Goal: Information Seeking & Learning: Learn about a topic

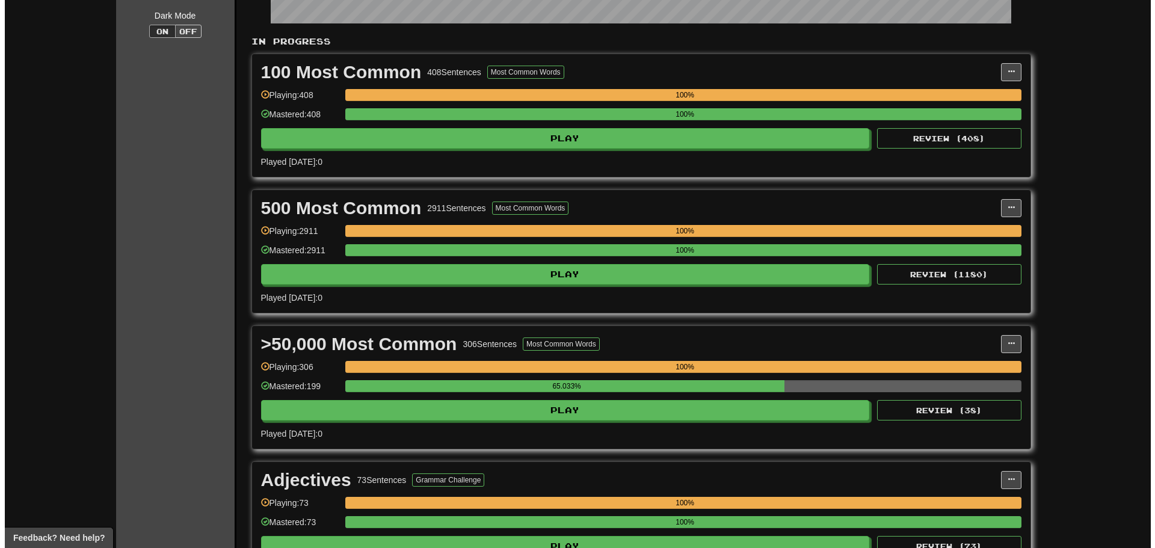
scroll to position [421, 0]
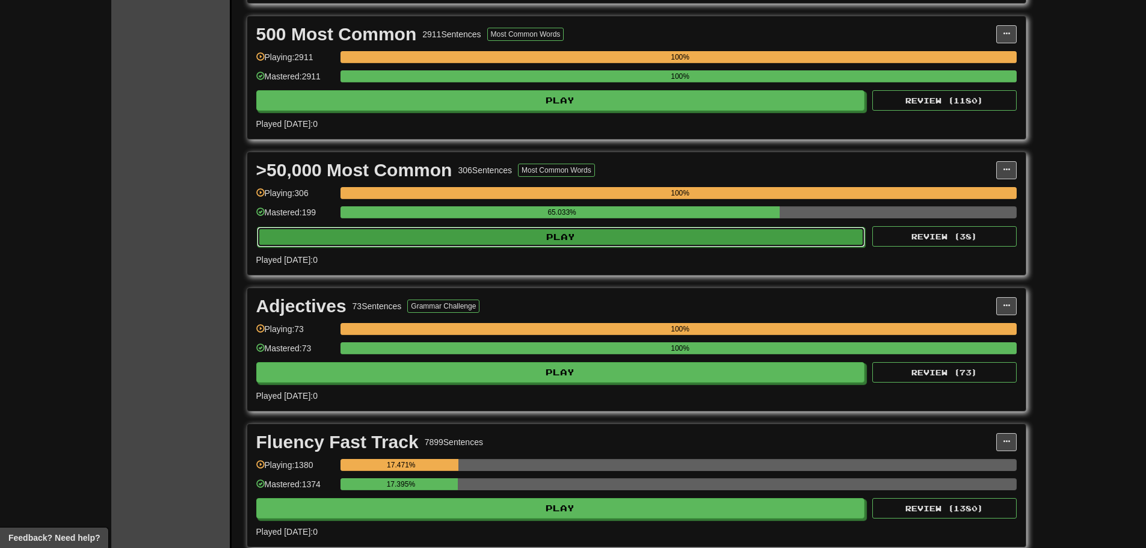
click at [640, 237] on button "Play" at bounding box center [561, 237] width 609 height 20
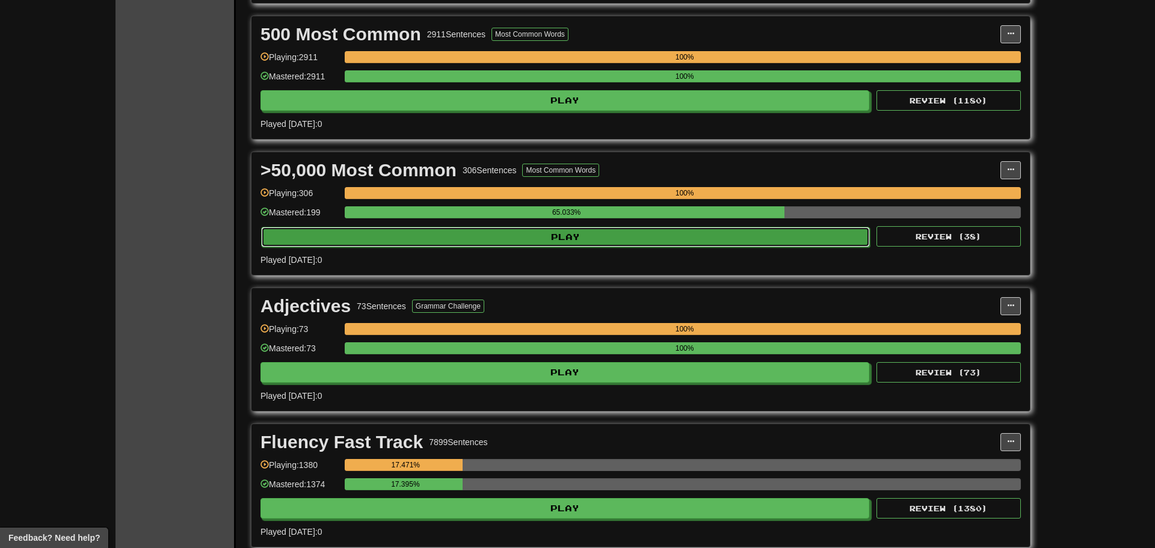
select select "**"
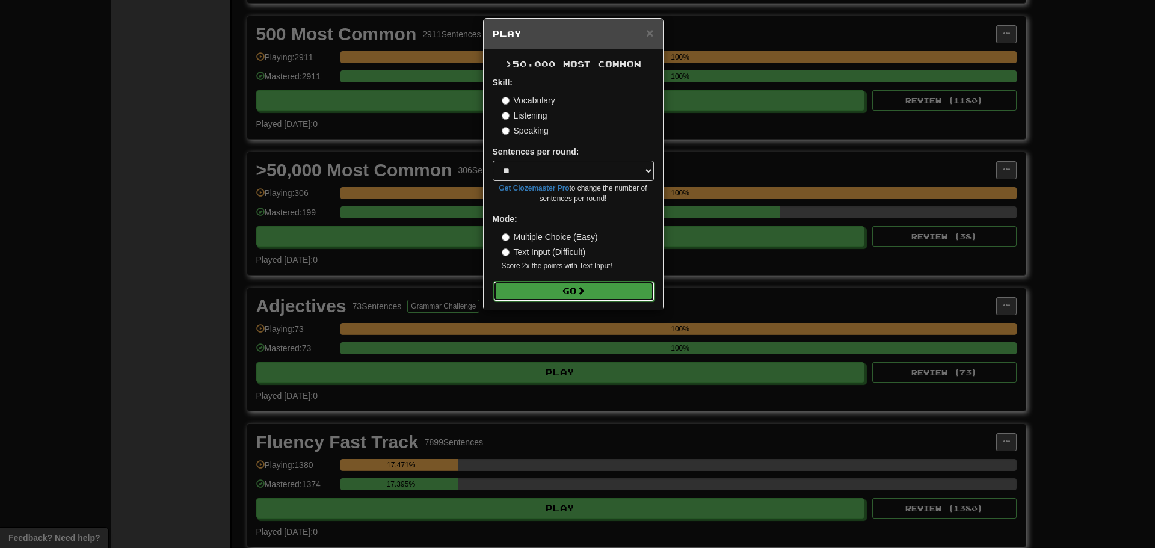
click at [578, 291] on button "Go" at bounding box center [573, 291] width 161 height 20
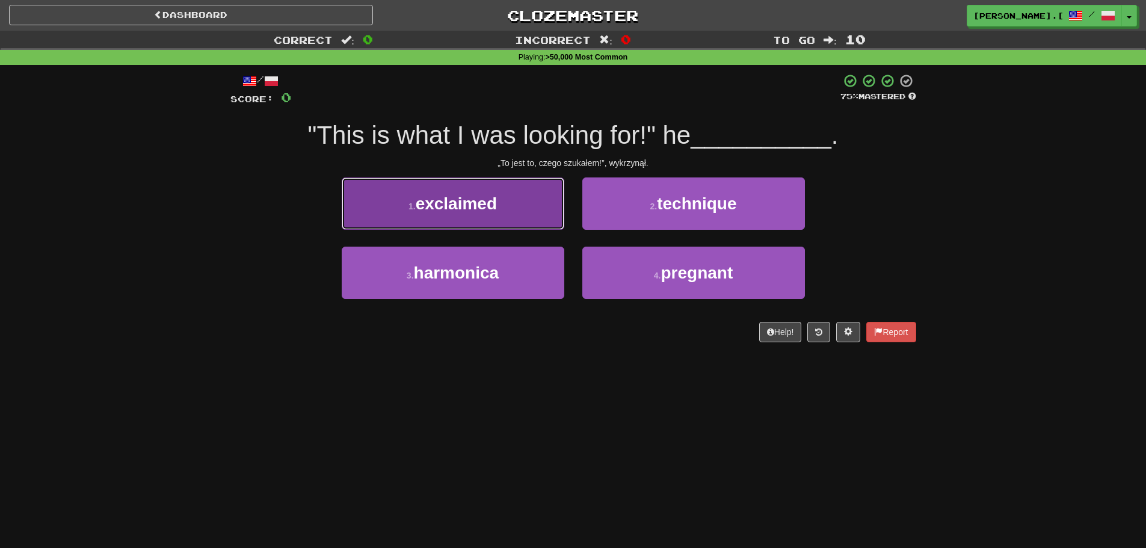
click at [487, 214] on button "1 . exclaimed" at bounding box center [453, 203] width 223 height 52
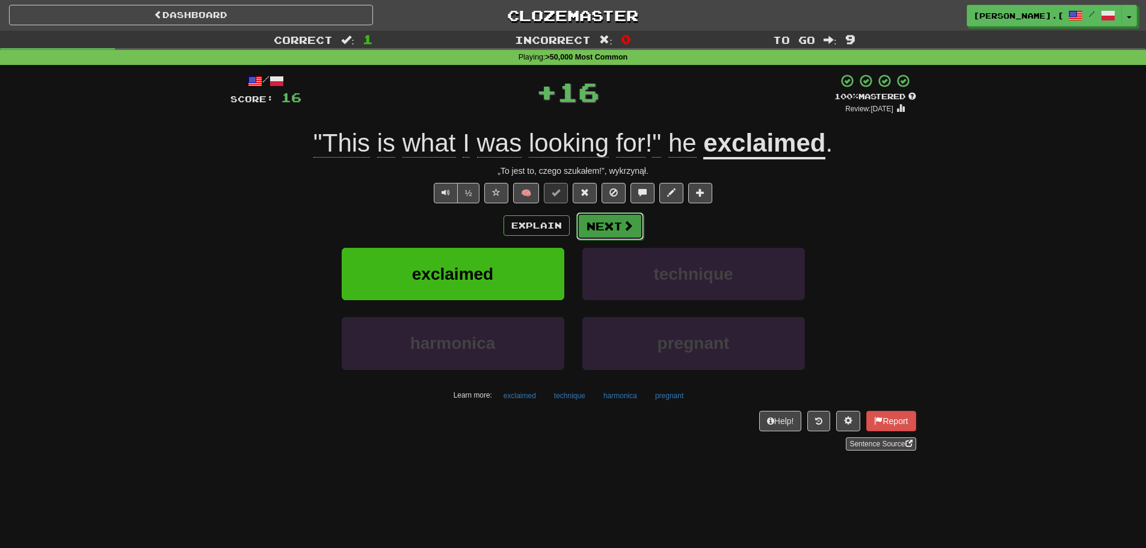
click at [623, 230] on span at bounding box center [628, 225] width 11 height 11
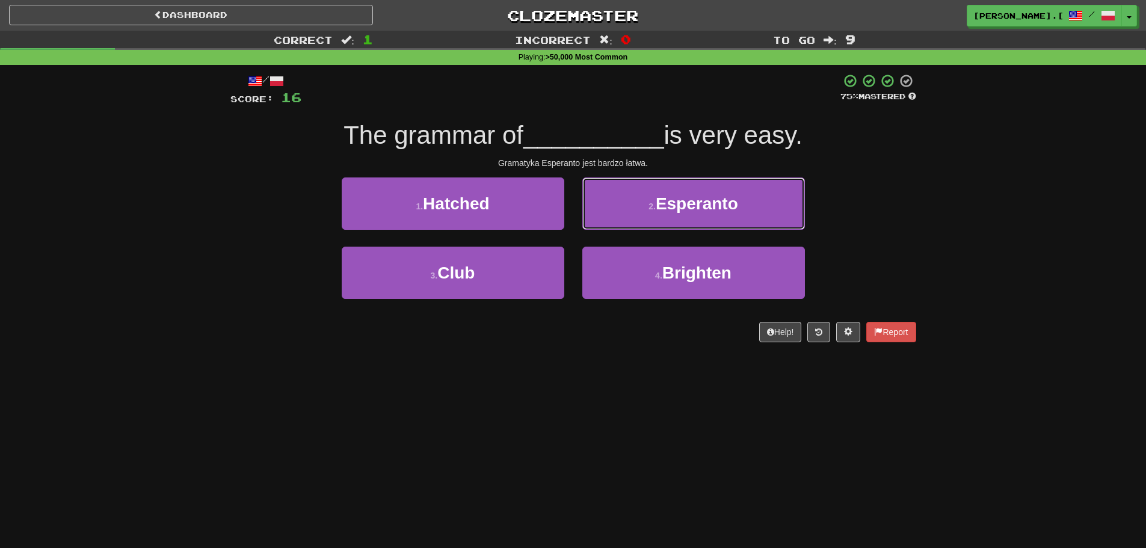
click at [664, 206] on span "Esperanto" at bounding box center [697, 203] width 82 height 19
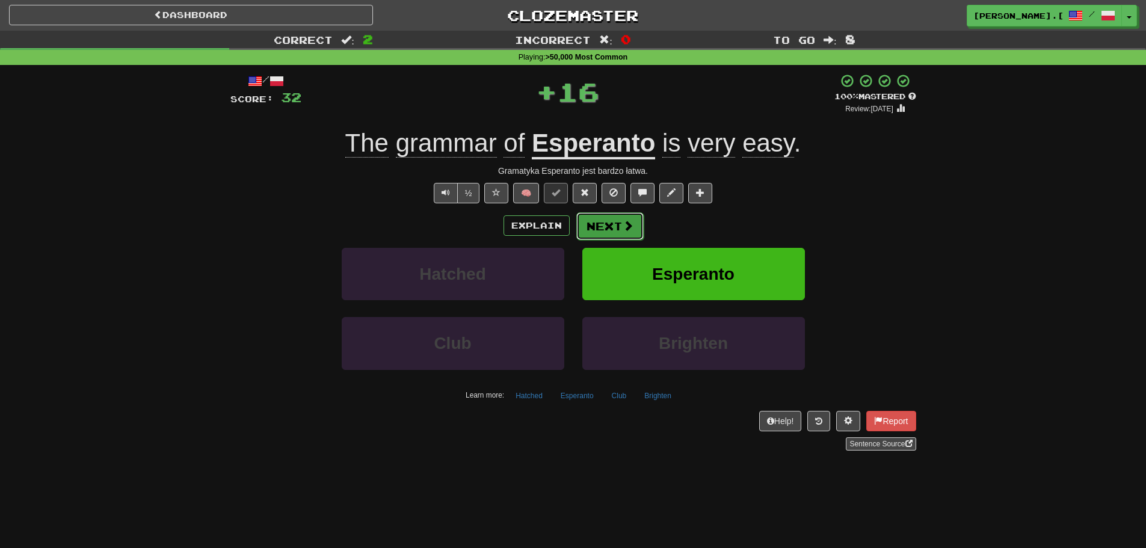
click at [611, 233] on button "Next" at bounding box center [609, 226] width 67 height 28
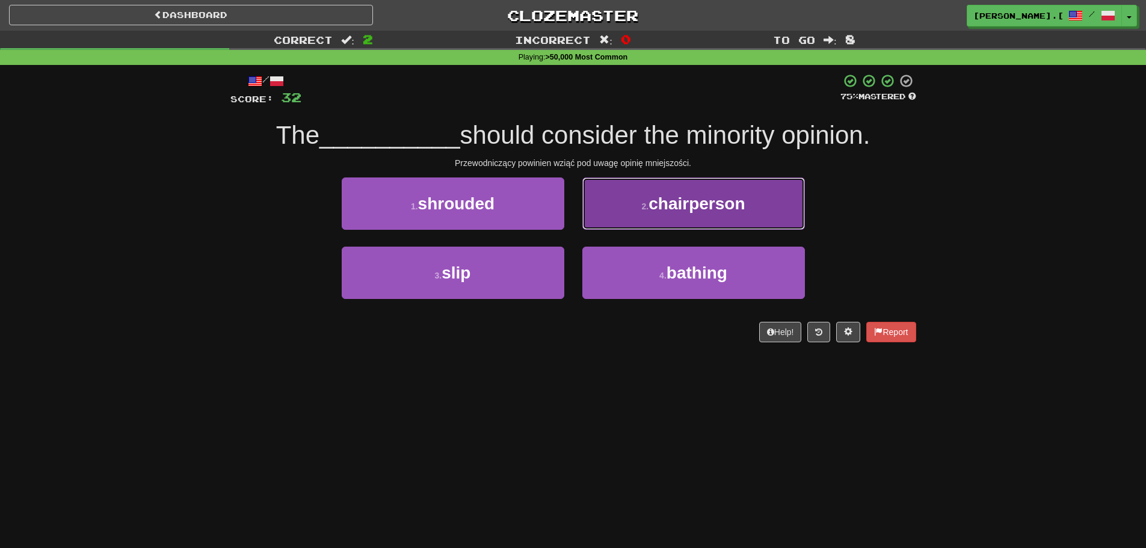
click at [703, 210] on span "chairperson" at bounding box center [697, 203] width 96 height 19
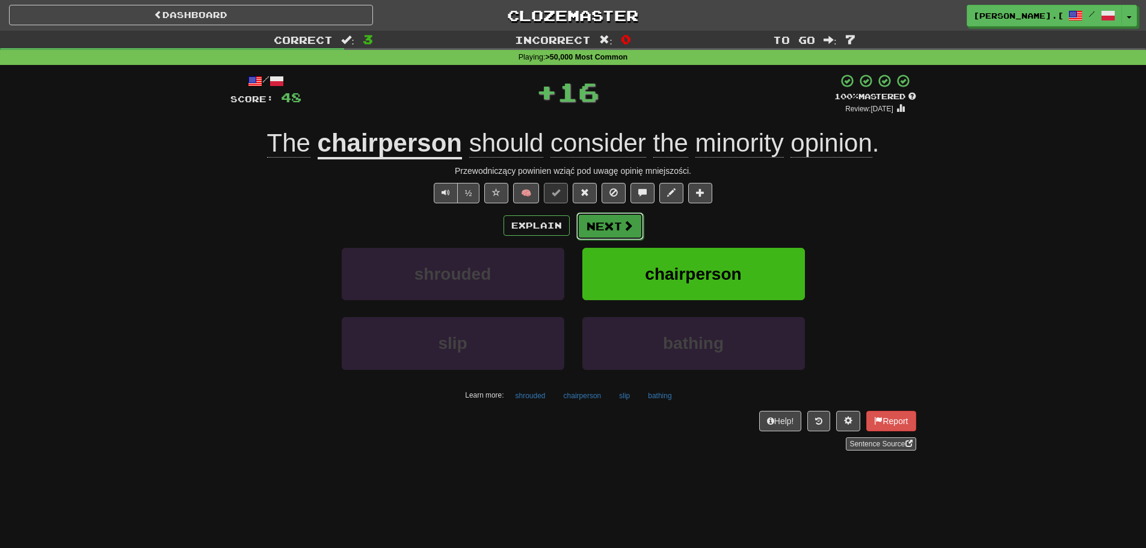
click at [616, 230] on button "Next" at bounding box center [609, 226] width 67 height 28
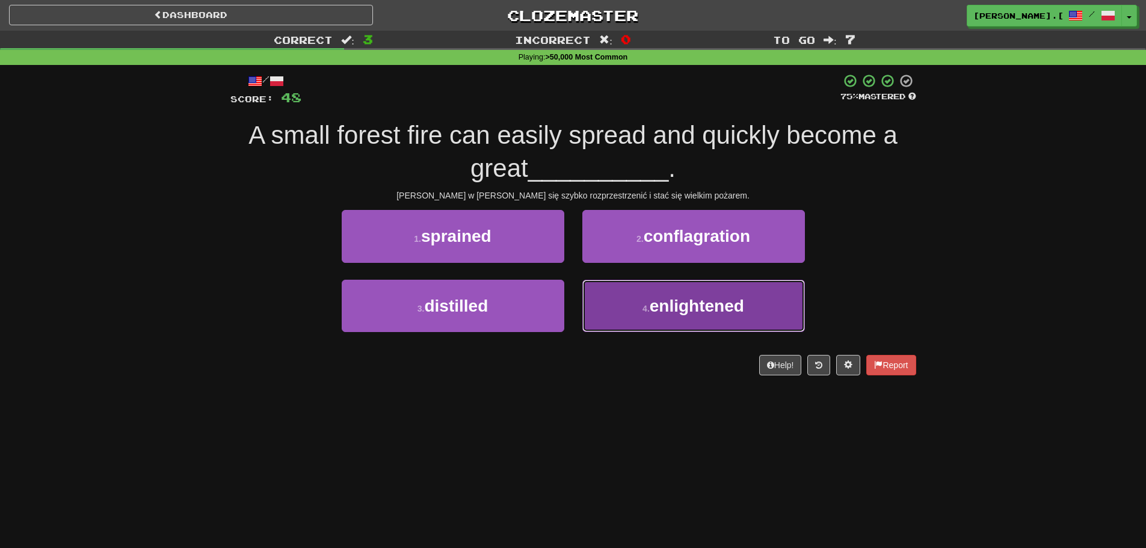
click at [668, 311] on span "enlightened" at bounding box center [697, 306] width 94 height 19
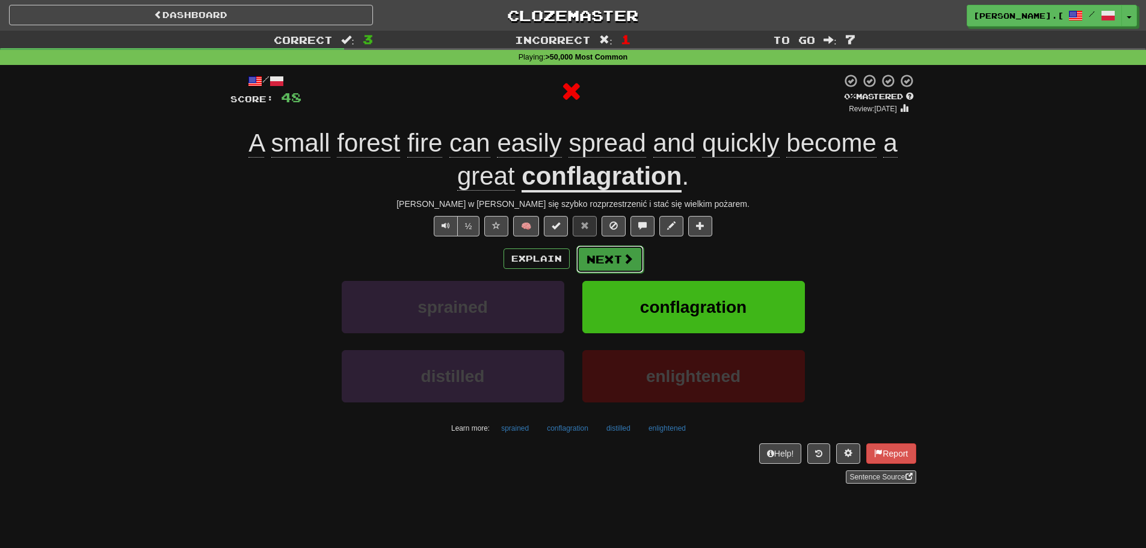
click at [629, 258] on span at bounding box center [628, 258] width 11 height 11
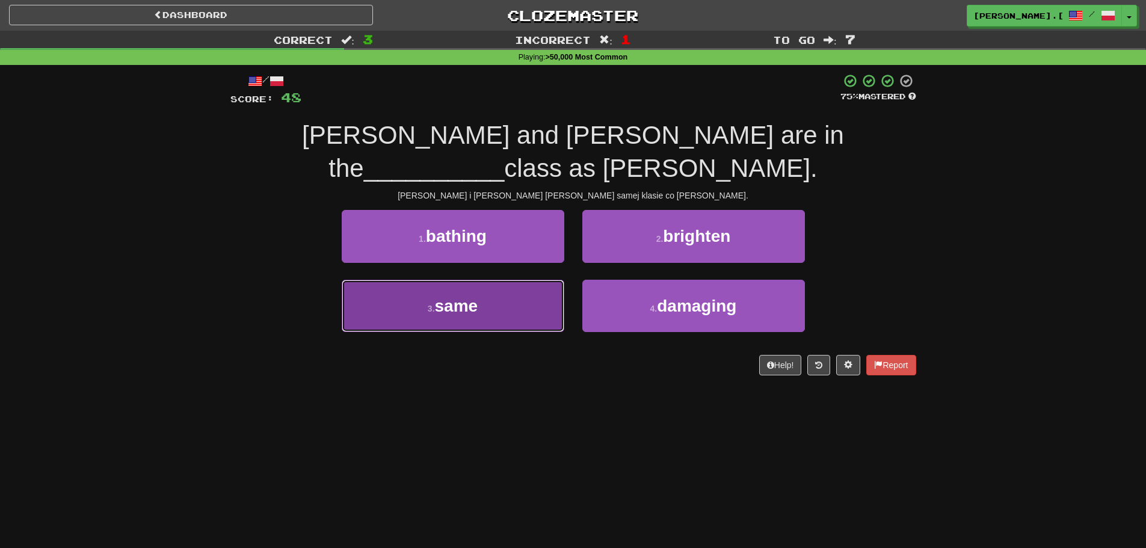
click at [473, 310] on span "same" at bounding box center [456, 306] width 43 height 19
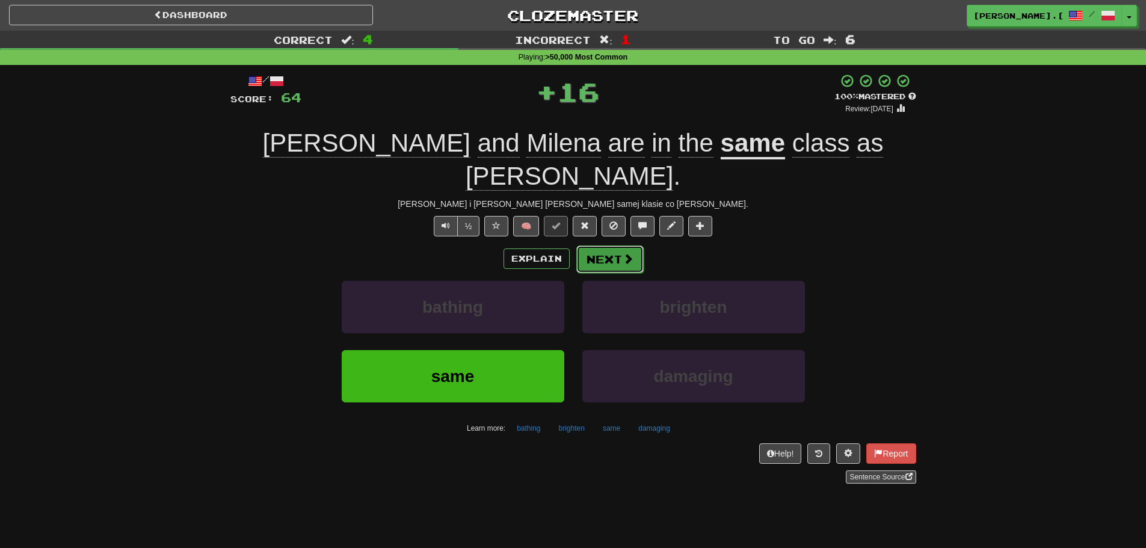
click at [602, 245] on button "Next" at bounding box center [609, 259] width 67 height 28
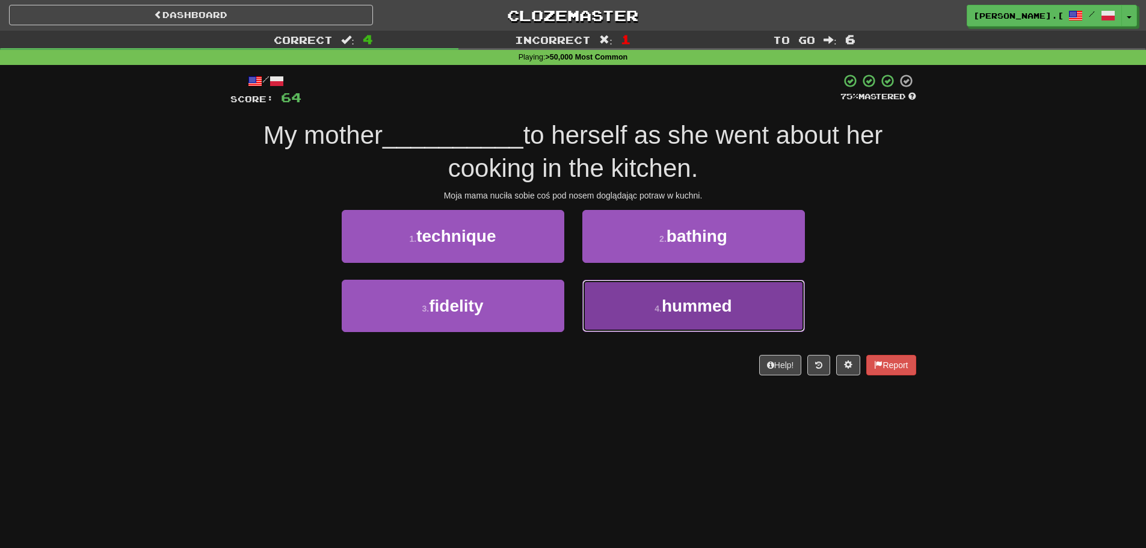
click at [676, 306] on span "hummed" at bounding box center [697, 306] width 70 height 19
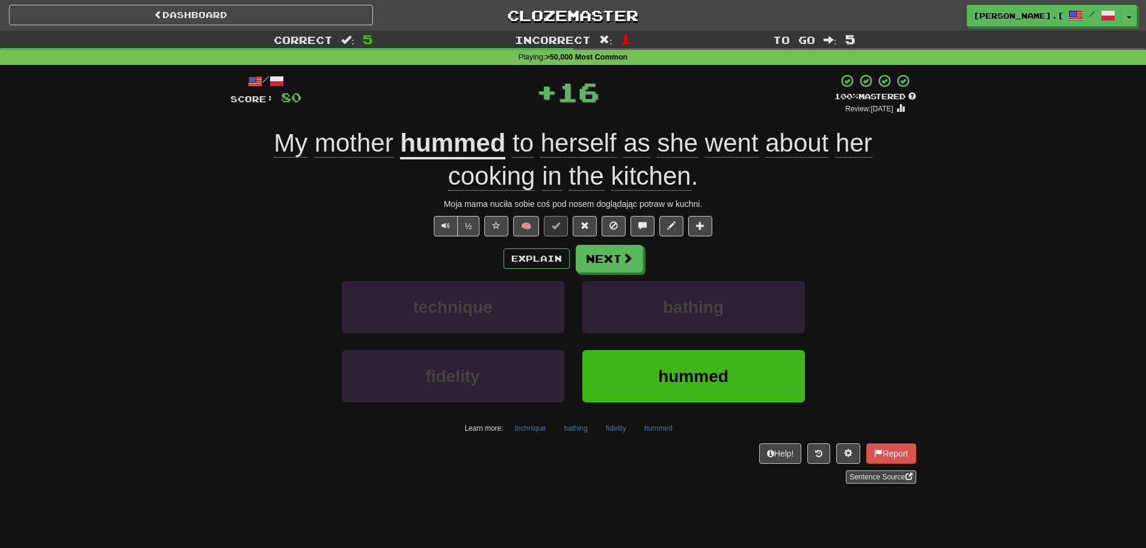
click at [642, 262] on div "Explain Next" at bounding box center [573, 259] width 686 height 28
click at [620, 255] on button "Next" at bounding box center [609, 259] width 67 height 28
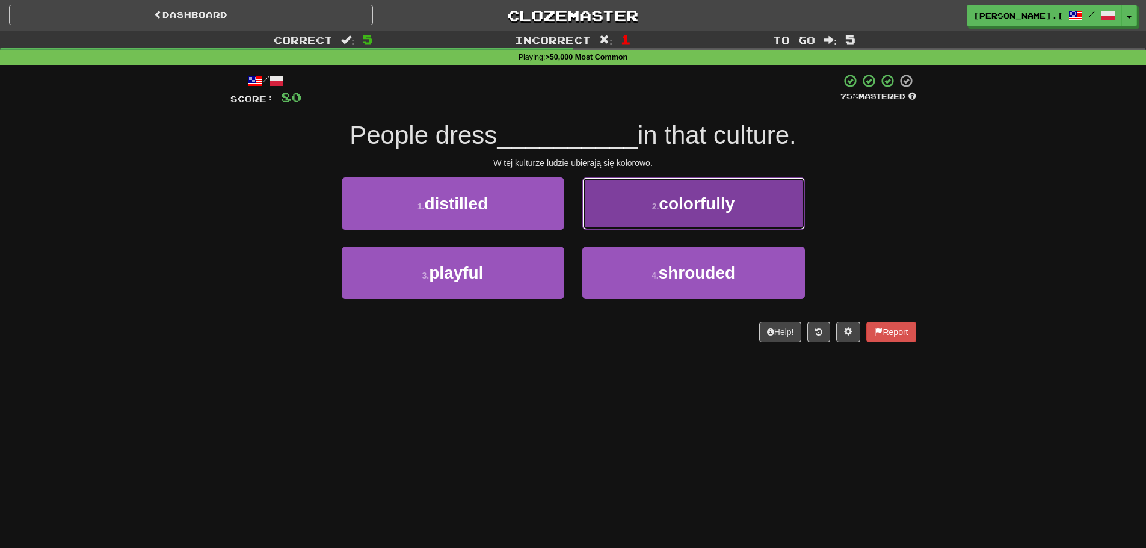
click at [676, 217] on button "2 . colorfully" at bounding box center [693, 203] width 223 height 52
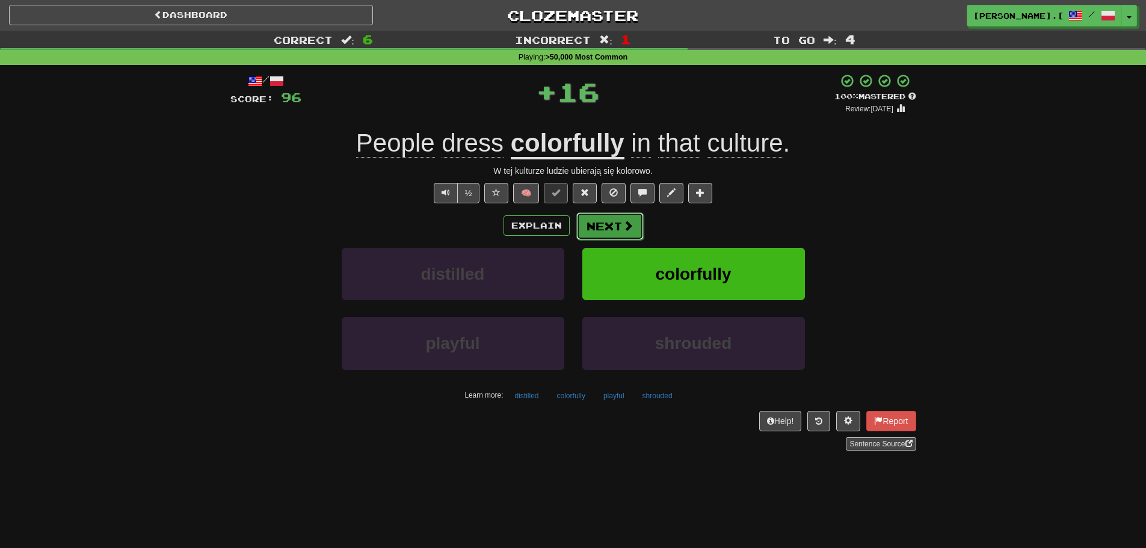
click at [626, 227] on span at bounding box center [628, 225] width 11 height 11
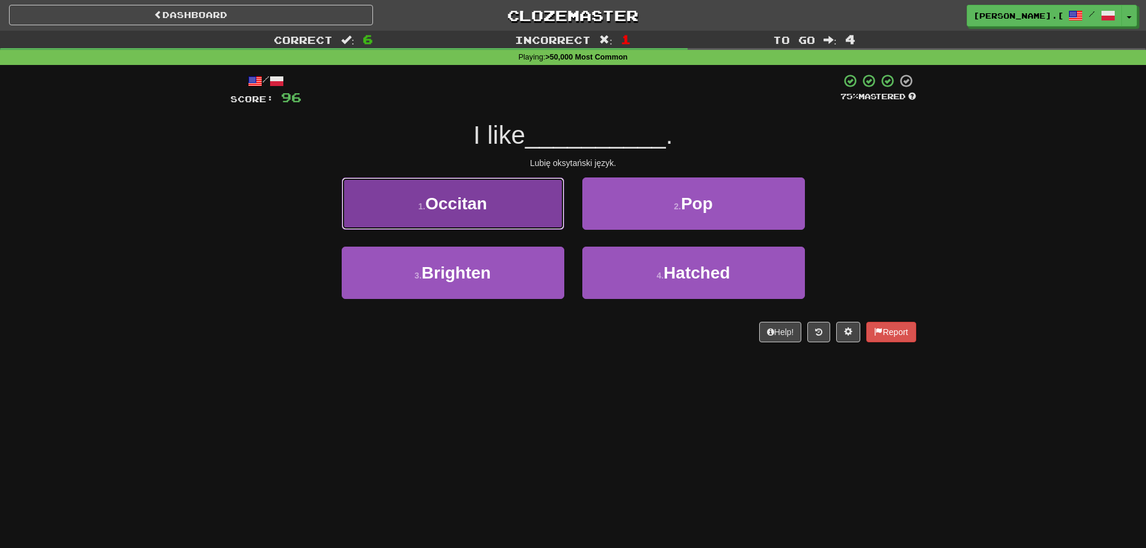
click at [507, 210] on button "1 . Occitan" at bounding box center [453, 203] width 223 height 52
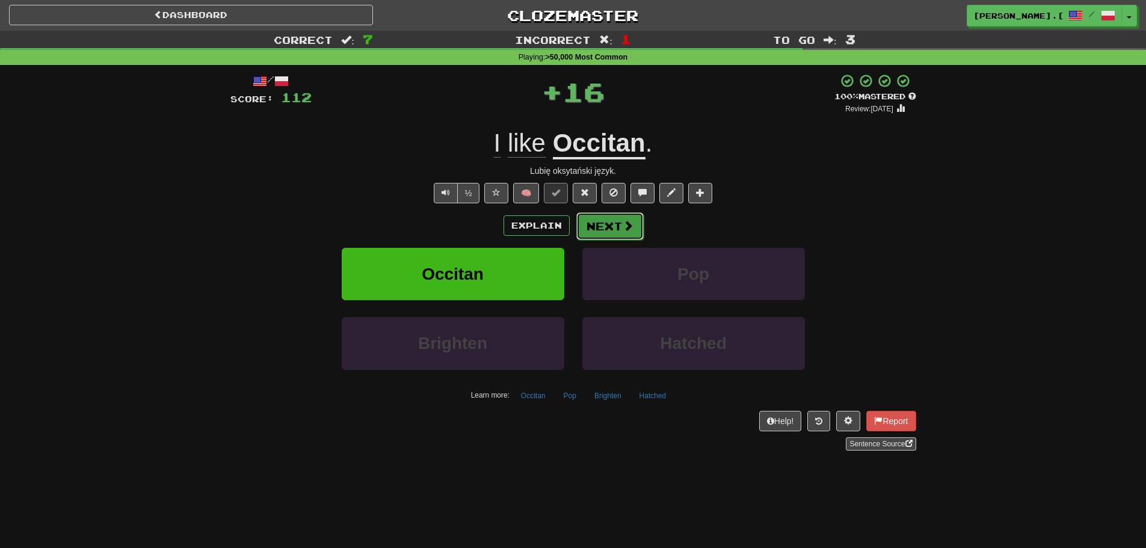
click at [600, 222] on button "Next" at bounding box center [609, 226] width 67 height 28
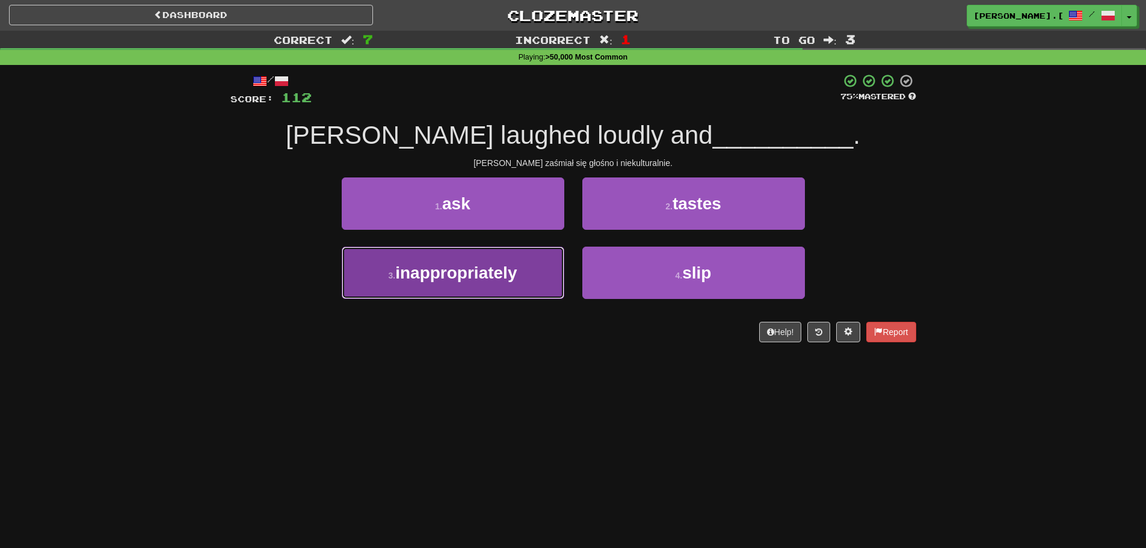
click at [515, 282] on span "inappropriately" at bounding box center [456, 273] width 122 height 19
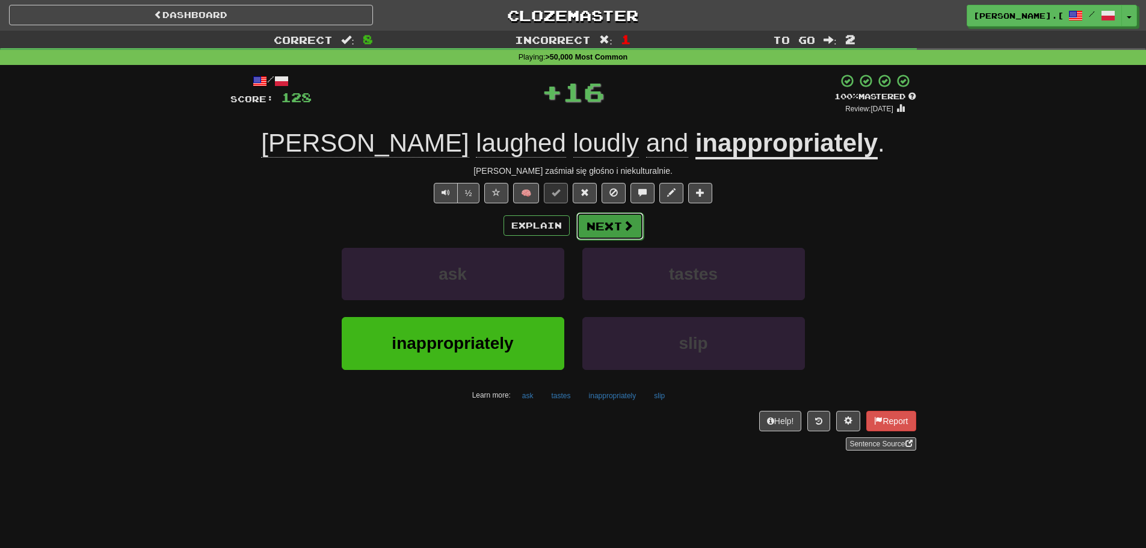
click at [590, 232] on button "Next" at bounding box center [609, 226] width 67 height 28
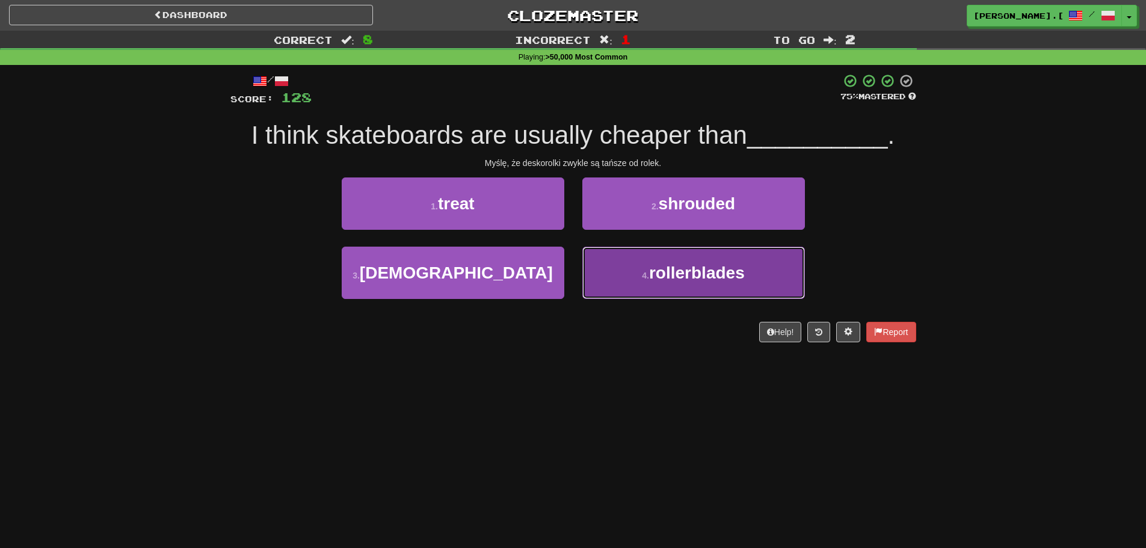
click at [665, 275] on span "rollerblades" at bounding box center [697, 273] width 96 height 19
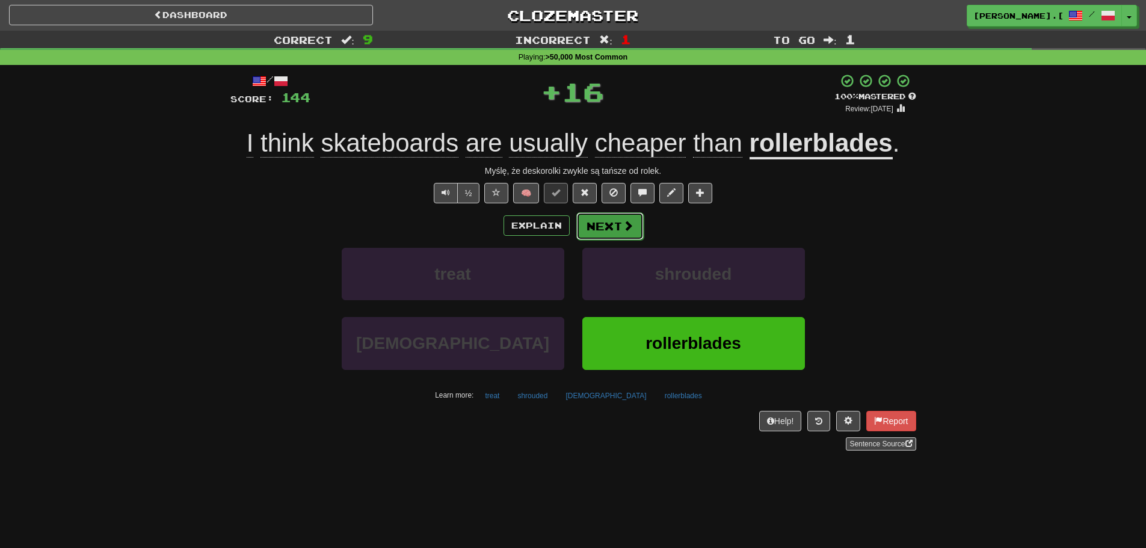
click at [627, 229] on span at bounding box center [628, 225] width 11 height 11
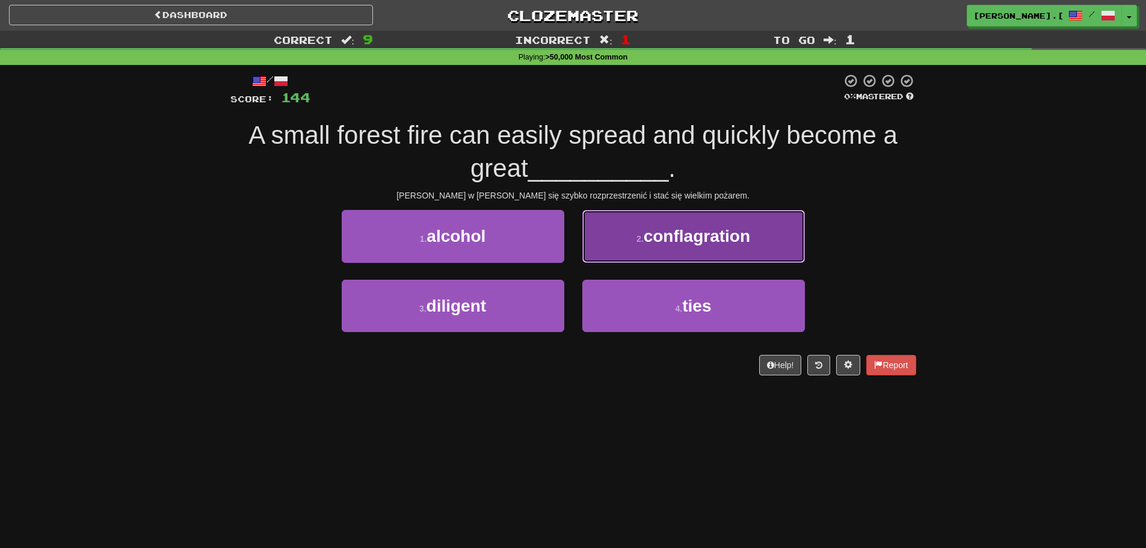
click at [682, 236] on span "conflagration" at bounding box center [697, 236] width 106 height 19
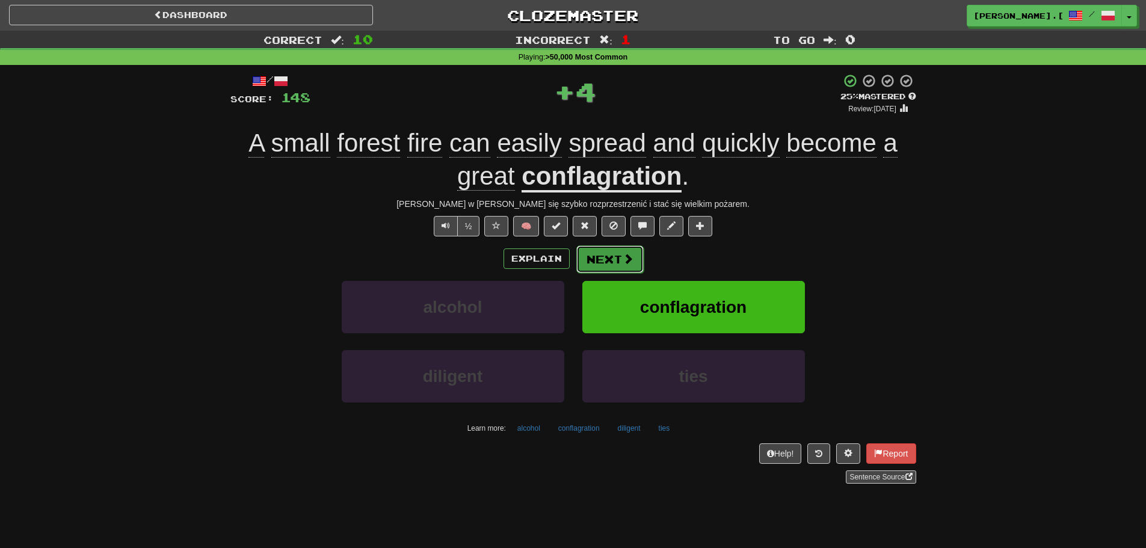
click at [618, 253] on button "Next" at bounding box center [609, 259] width 67 height 28
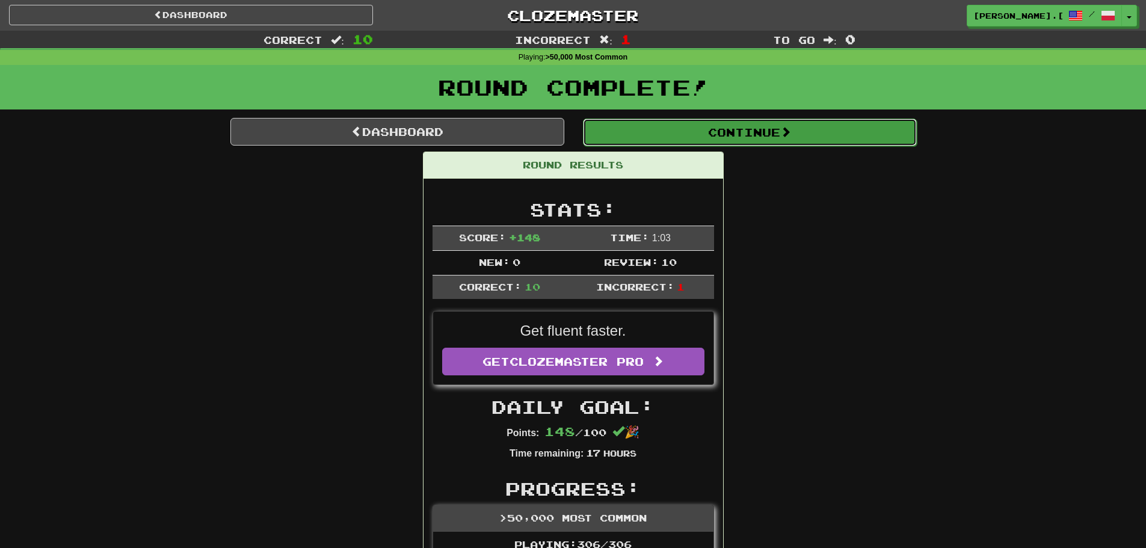
click at [767, 137] on button "Continue" at bounding box center [750, 133] width 334 height 28
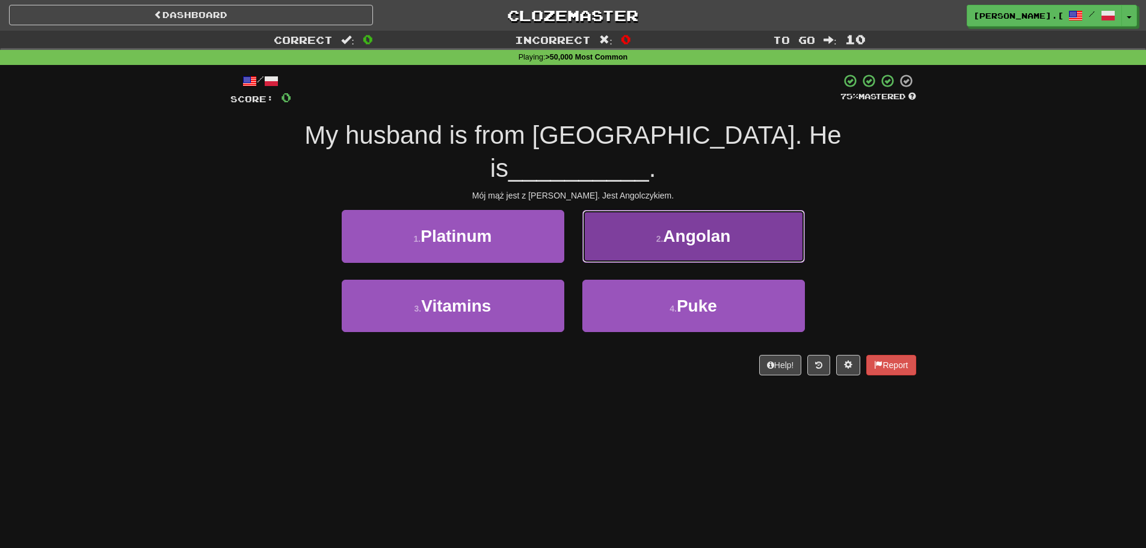
click at [691, 215] on button "2 . Angolan" at bounding box center [693, 236] width 223 height 52
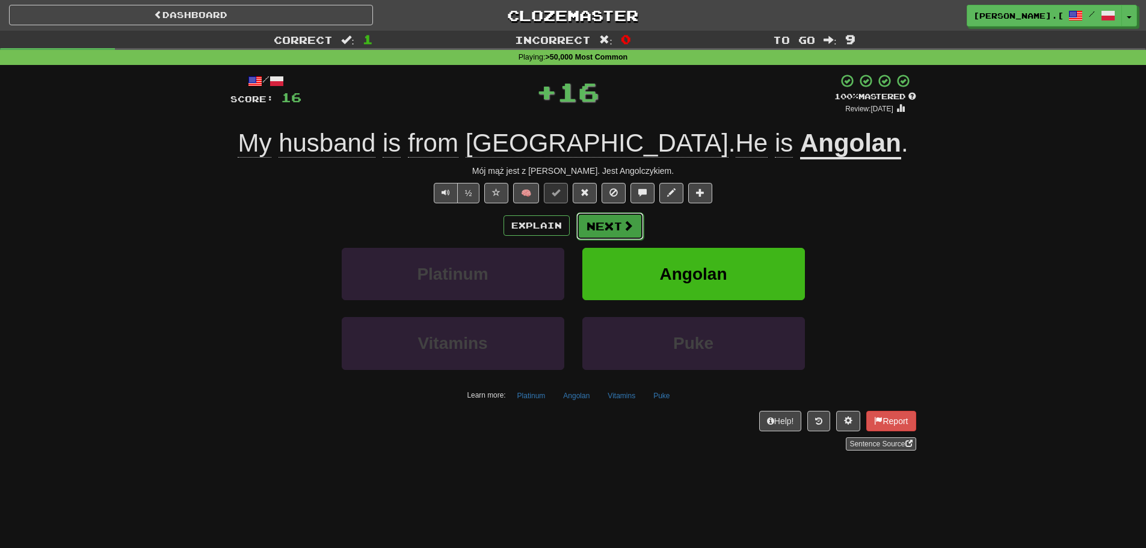
click at [617, 212] on button "Next" at bounding box center [609, 226] width 67 height 28
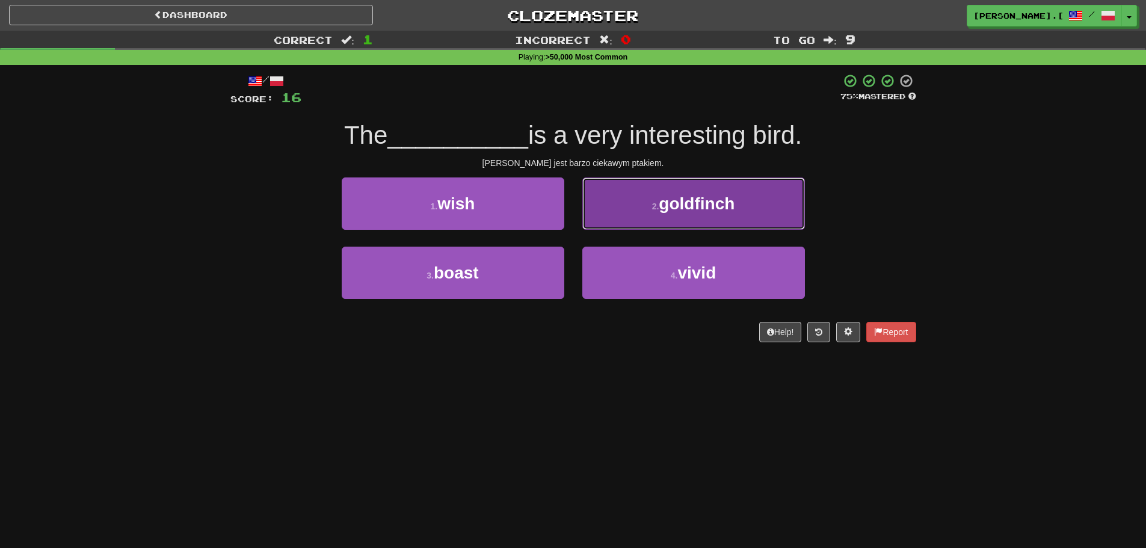
click at [702, 203] on span "goldfinch" at bounding box center [697, 203] width 76 height 19
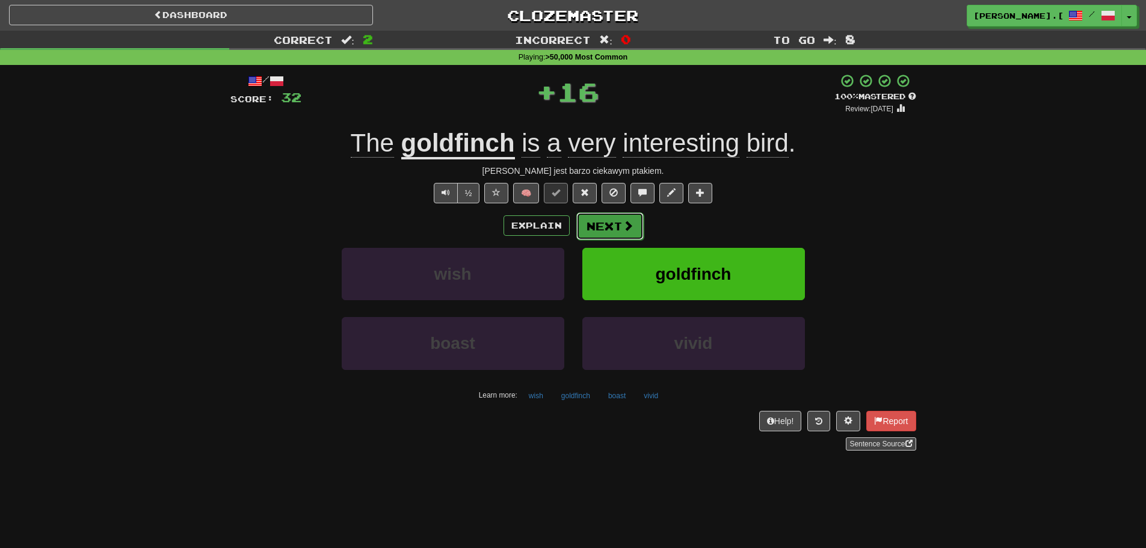
click at [614, 227] on button "Next" at bounding box center [609, 226] width 67 height 28
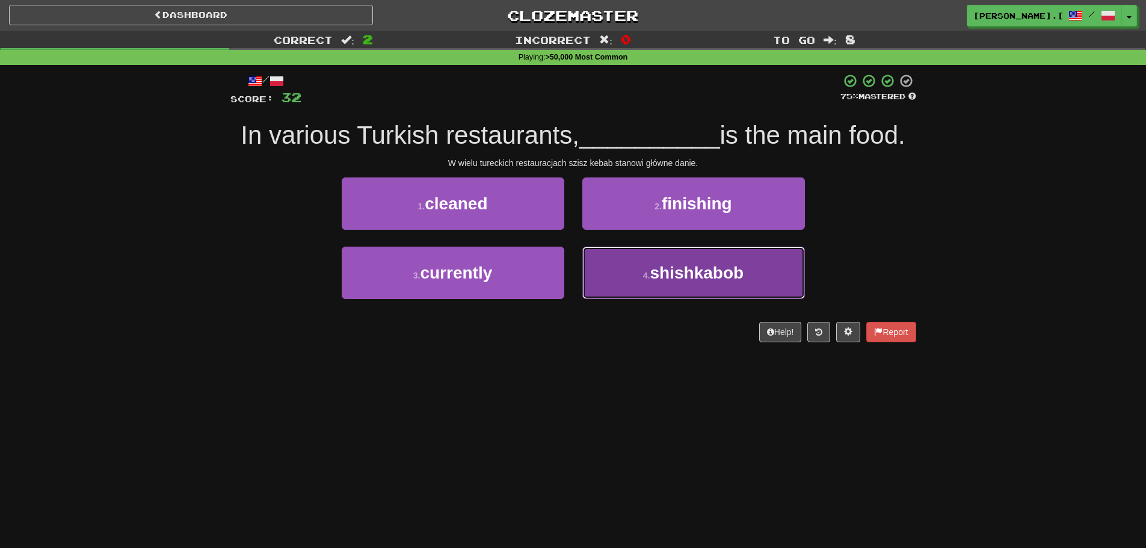
click at [663, 283] on button "4 . shishkabob" at bounding box center [693, 273] width 223 height 52
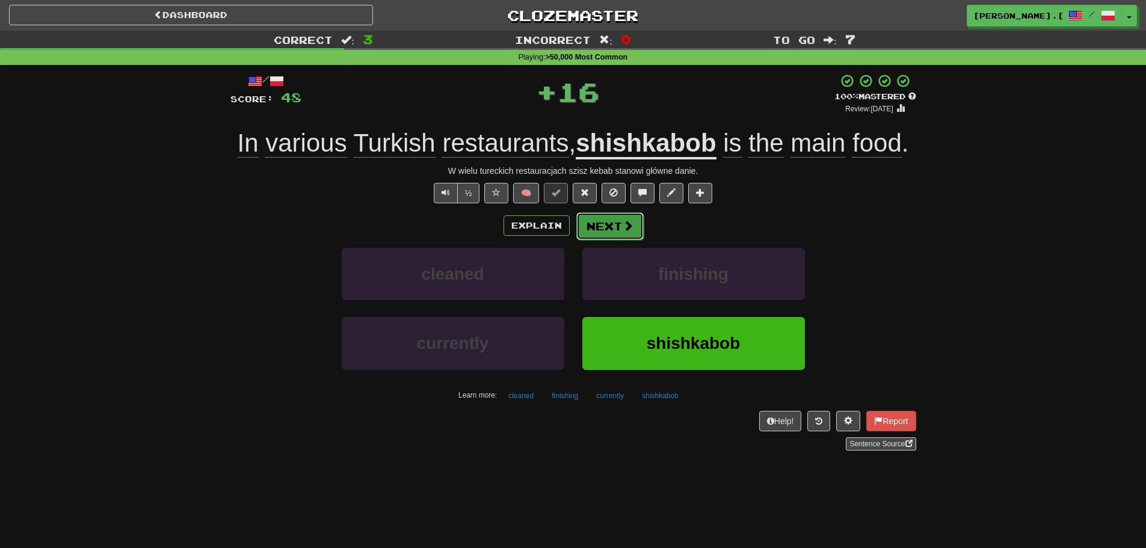
click at [623, 227] on span at bounding box center [628, 225] width 11 height 11
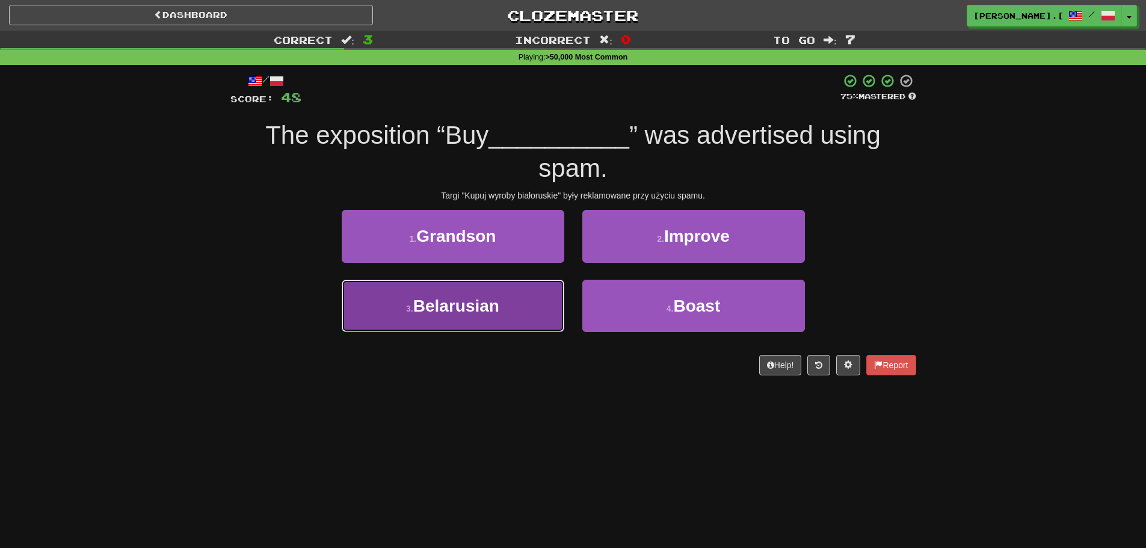
click at [467, 304] on span "Belarusian" at bounding box center [456, 306] width 86 height 19
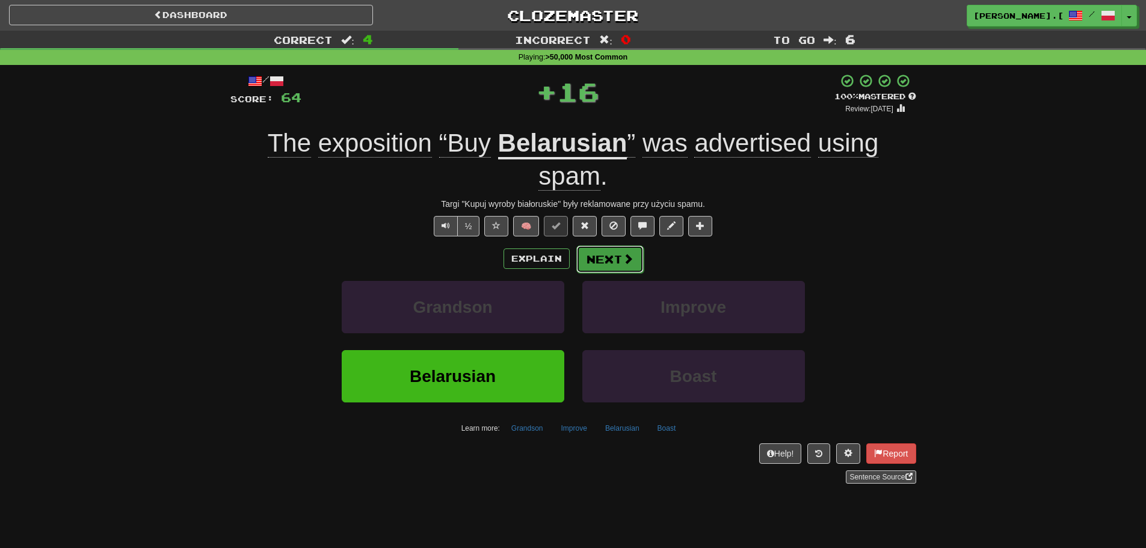
click at [611, 253] on button "Next" at bounding box center [609, 259] width 67 height 28
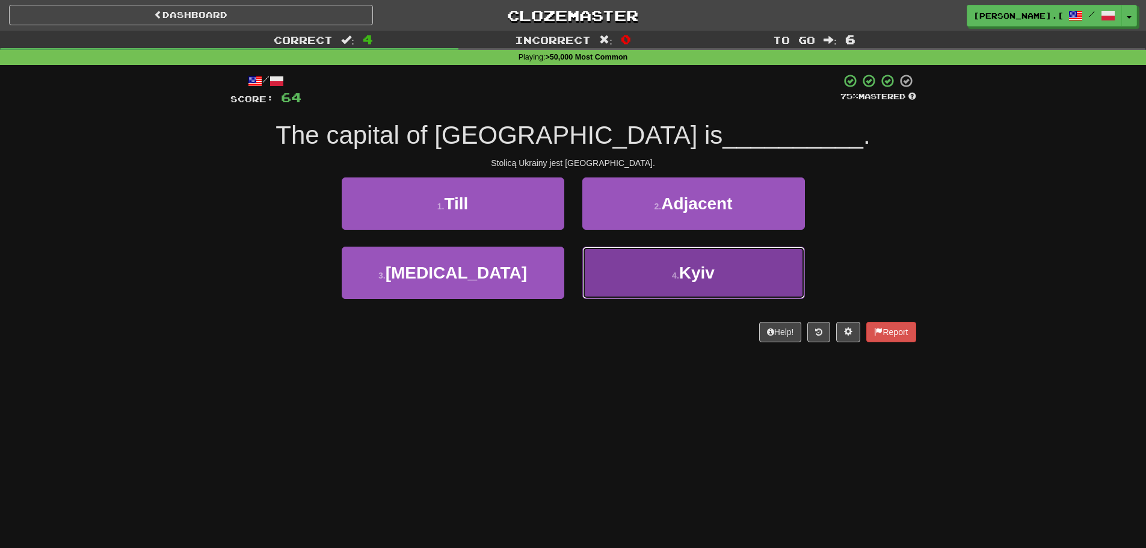
click at [655, 285] on button "4 . Kyiv" at bounding box center [693, 273] width 223 height 52
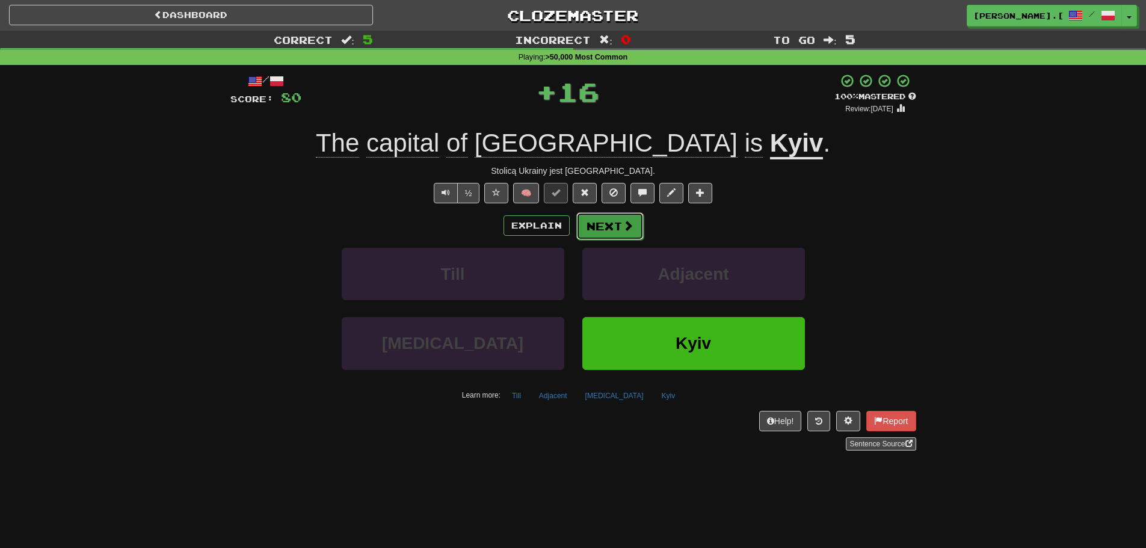
click at [610, 233] on button "Next" at bounding box center [609, 226] width 67 height 28
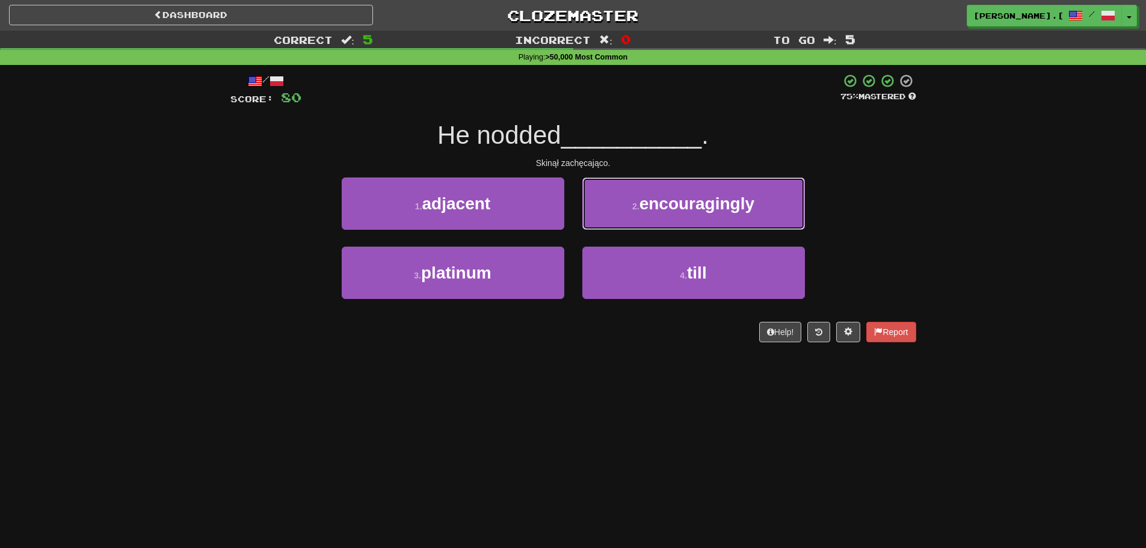
click at [699, 208] on span "encouragingly" at bounding box center [697, 203] width 115 height 19
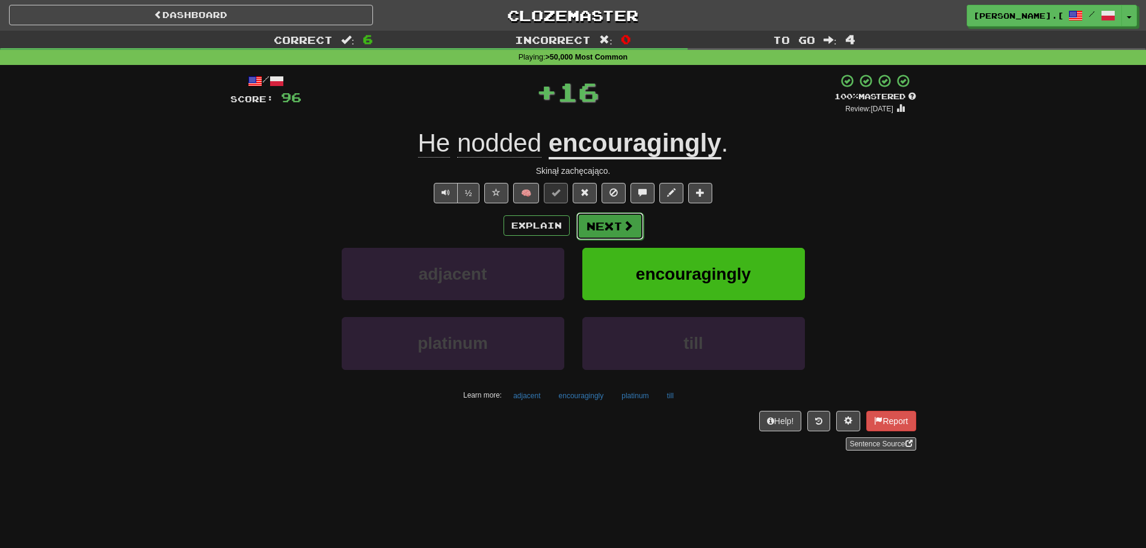
click at [612, 228] on button "Next" at bounding box center [609, 226] width 67 height 28
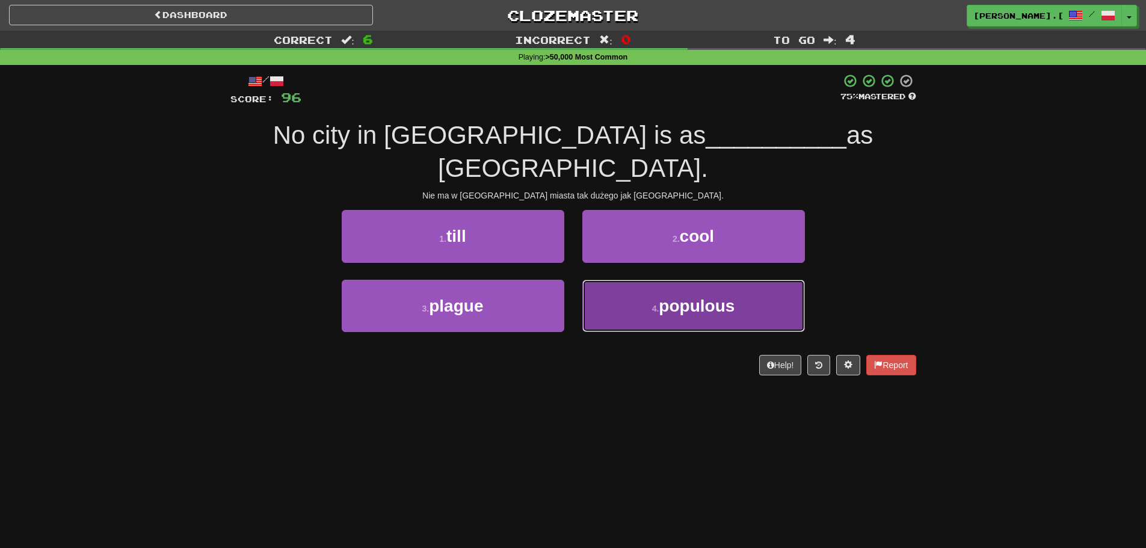
click at [677, 289] on button "4 . populous" at bounding box center [693, 306] width 223 height 52
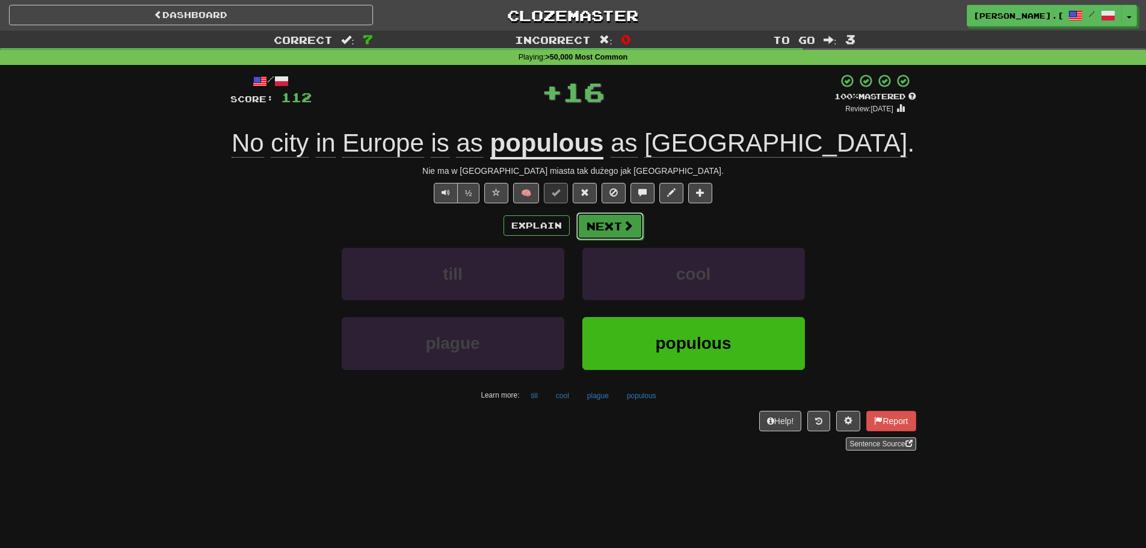
click at [626, 230] on span at bounding box center [628, 225] width 11 height 11
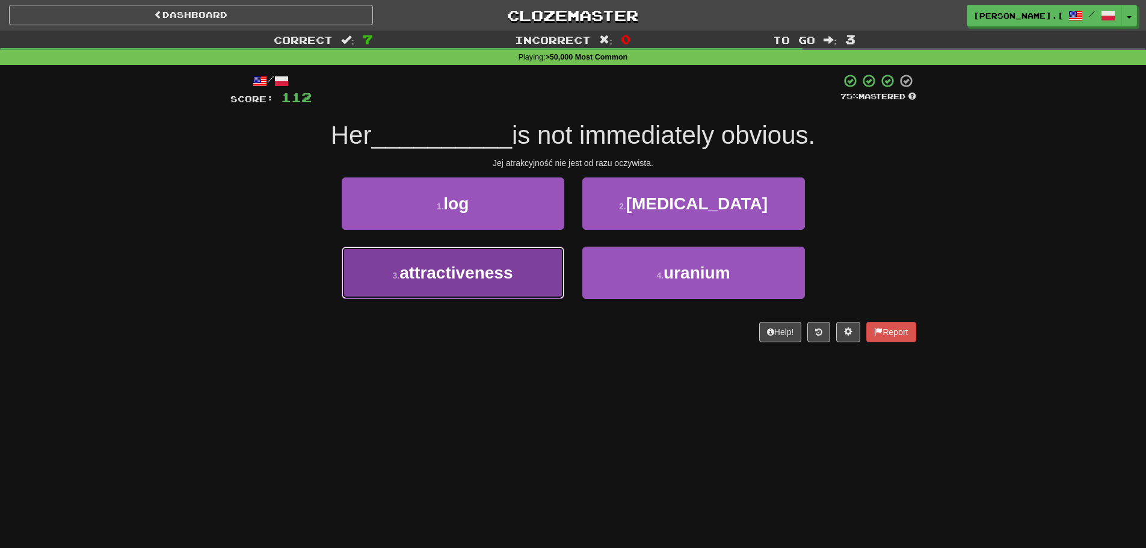
click at [475, 283] on button "3 . attractiveness" at bounding box center [453, 273] width 223 height 52
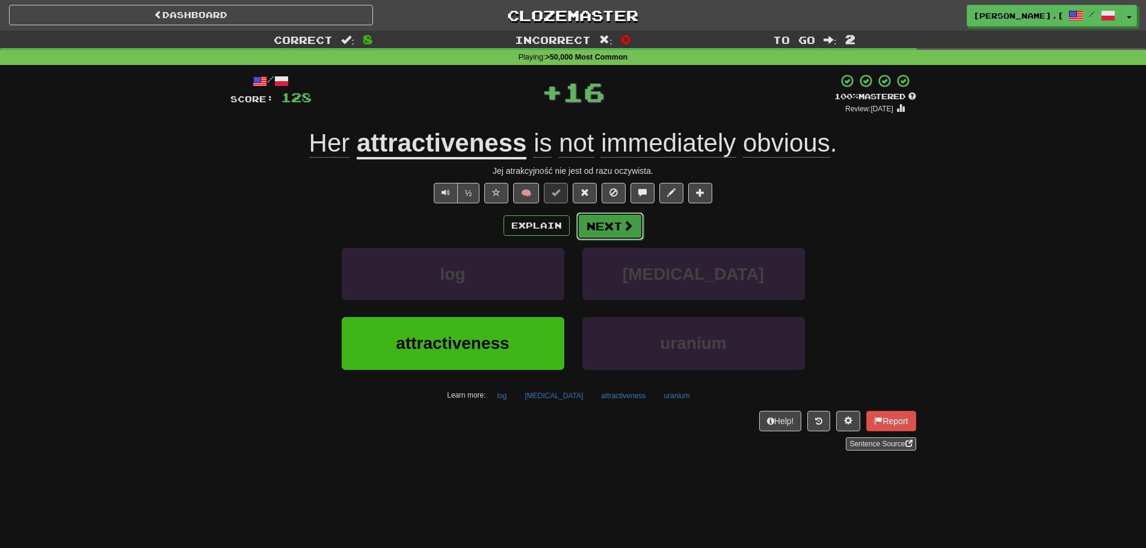
click at [613, 229] on button "Next" at bounding box center [609, 226] width 67 height 28
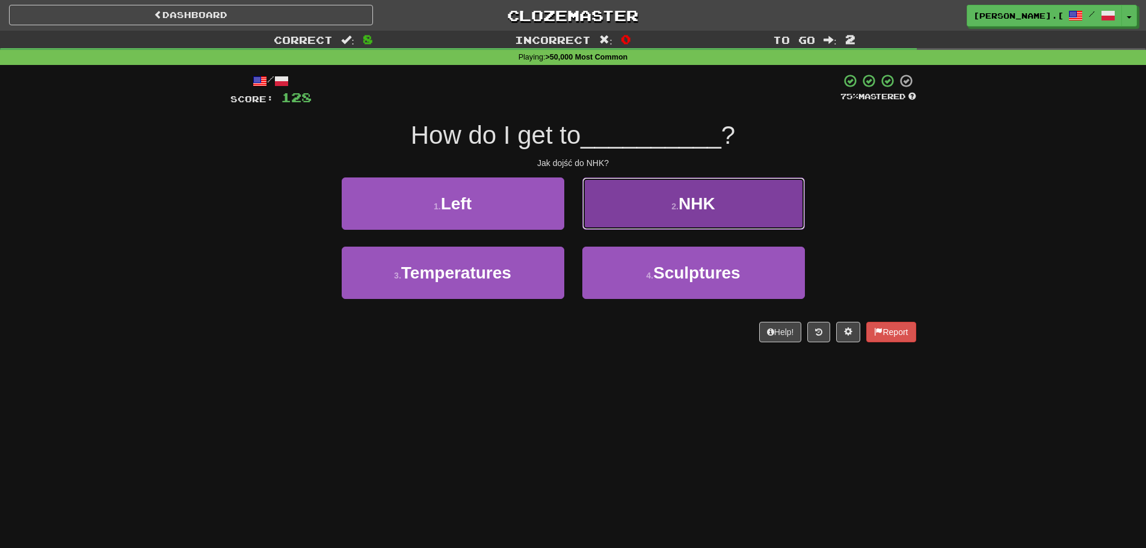
click at [689, 204] on span "NHK" at bounding box center [697, 203] width 37 height 19
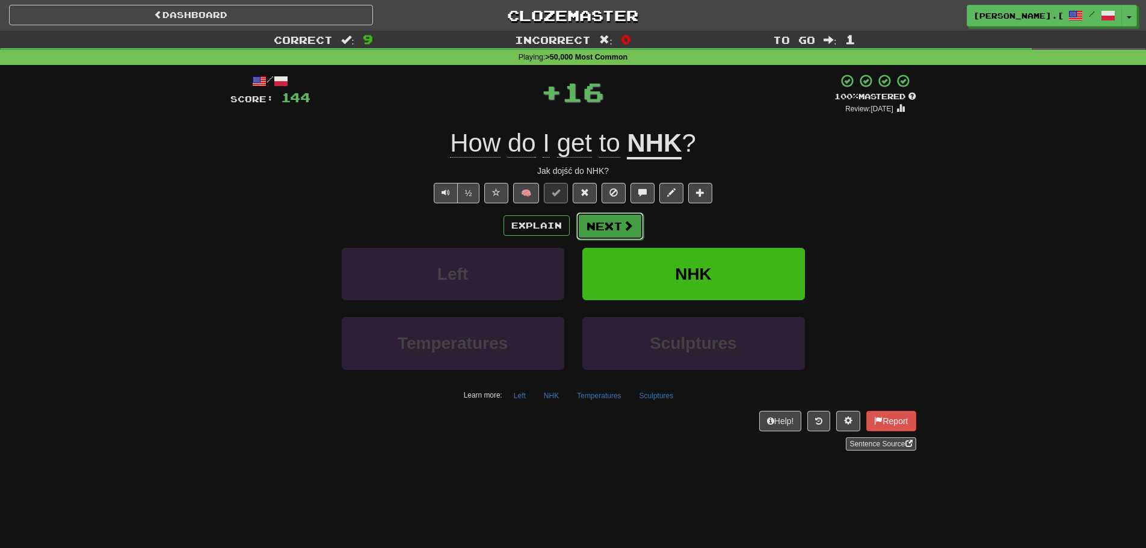
click at [625, 220] on span at bounding box center [628, 225] width 11 height 11
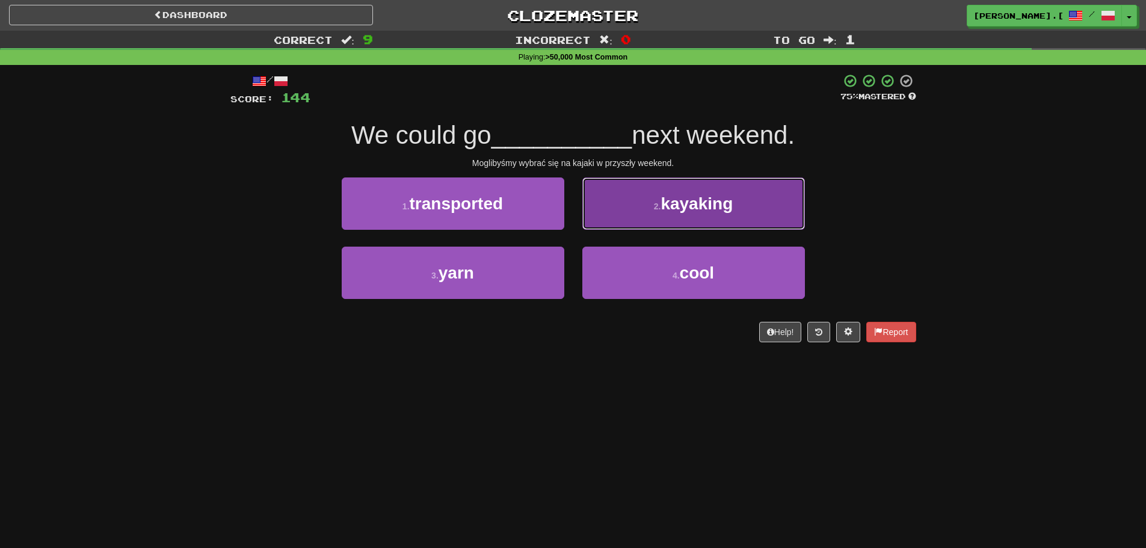
click at [698, 213] on button "2 . kayaking" at bounding box center [693, 203] width 223 height 52
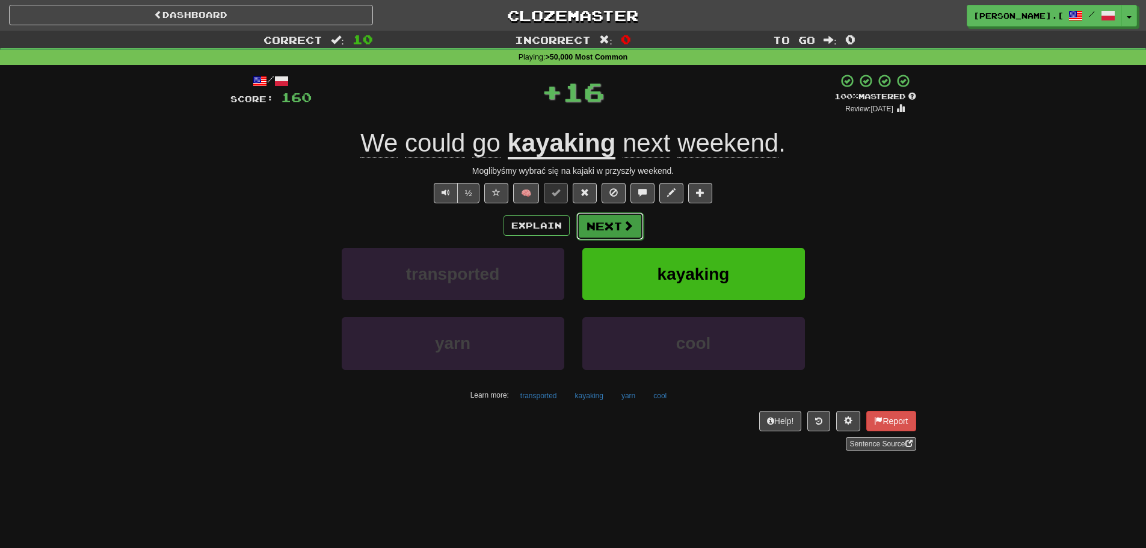
click at [632, 231] on span at bounding box center [628, 225] width 11 height 11
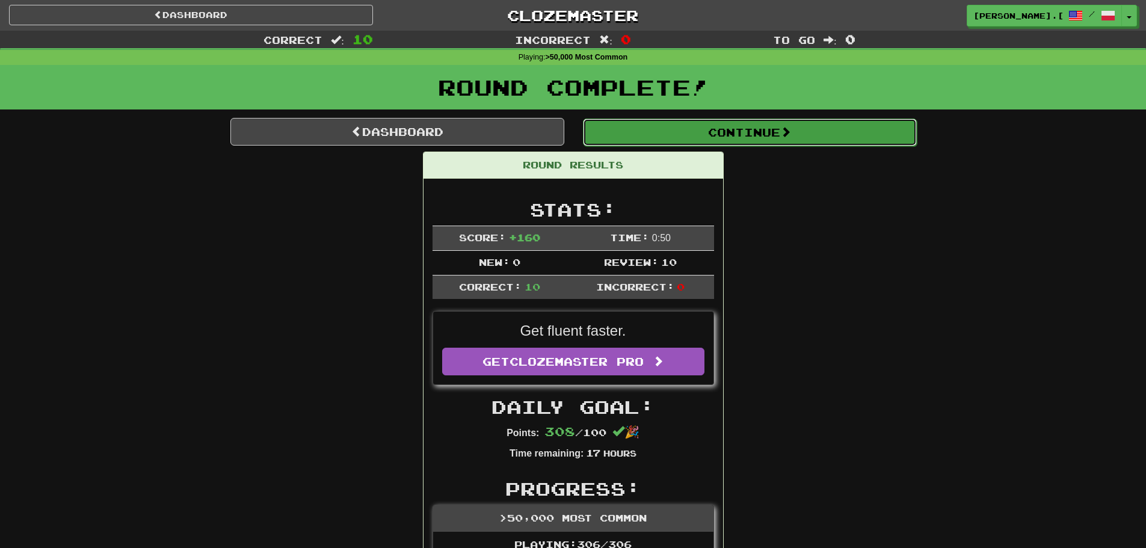
click at [782, 141] on button "Continue" at bounding box center [750, 133] width 334 height 28
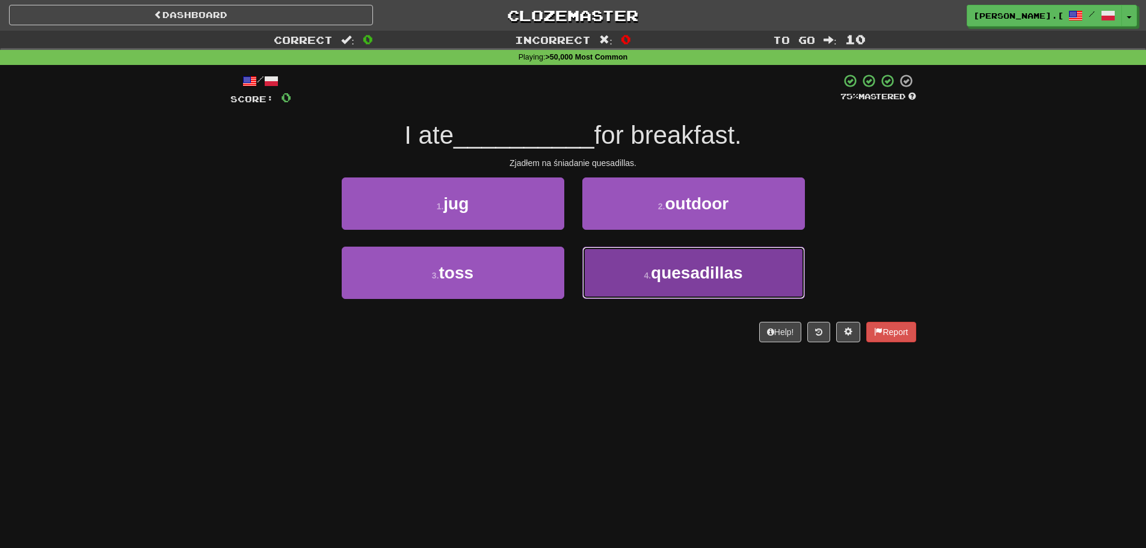
click at [673, 281] on span "quesadillas" at bounding box center [697, 273] width 92 height 19
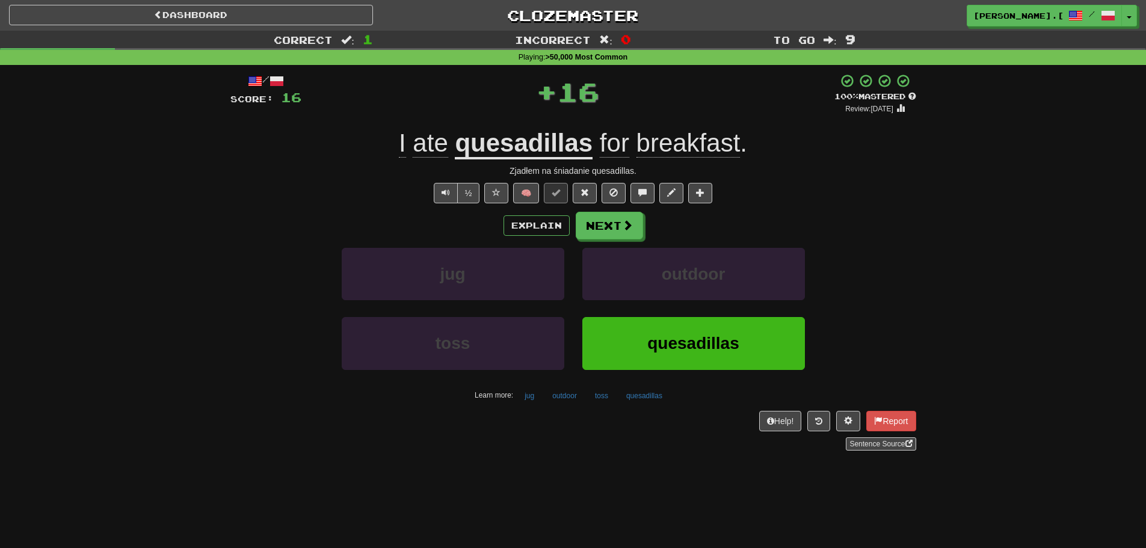
click at [608, 240] on div "Explain Next jug outdoor toss quesadillas Learn more: jug outdoor toss quesadil…" at bounding box center [573, 308] width 686 height 193
click at [609, 236] on button "Next" at bounding box center [609, 226] width 67 height 28
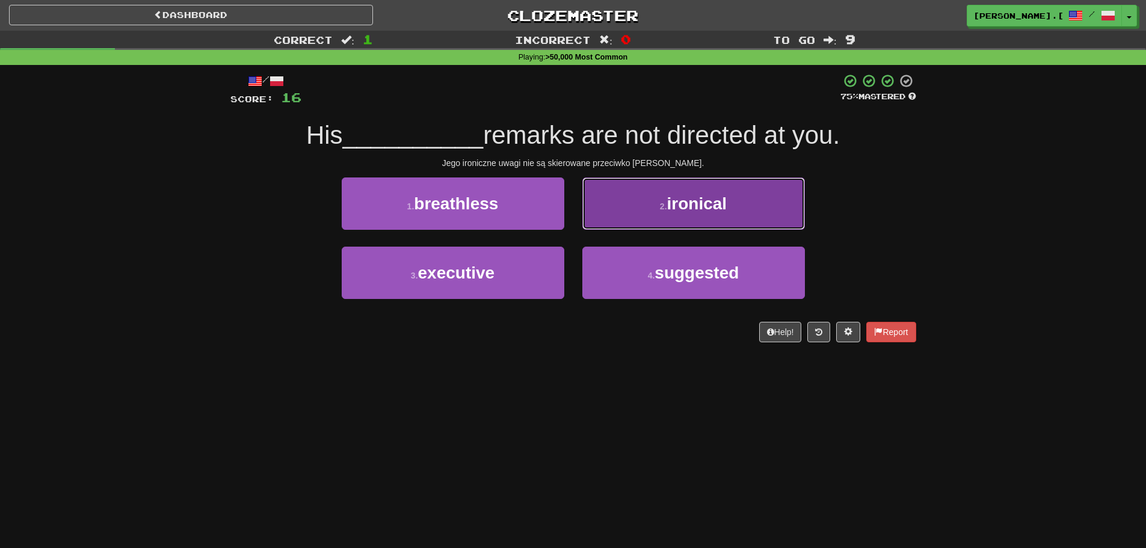
click at [684, 218] on button "2 . ironical" at bounding box center [693, 203] width 223 height 52
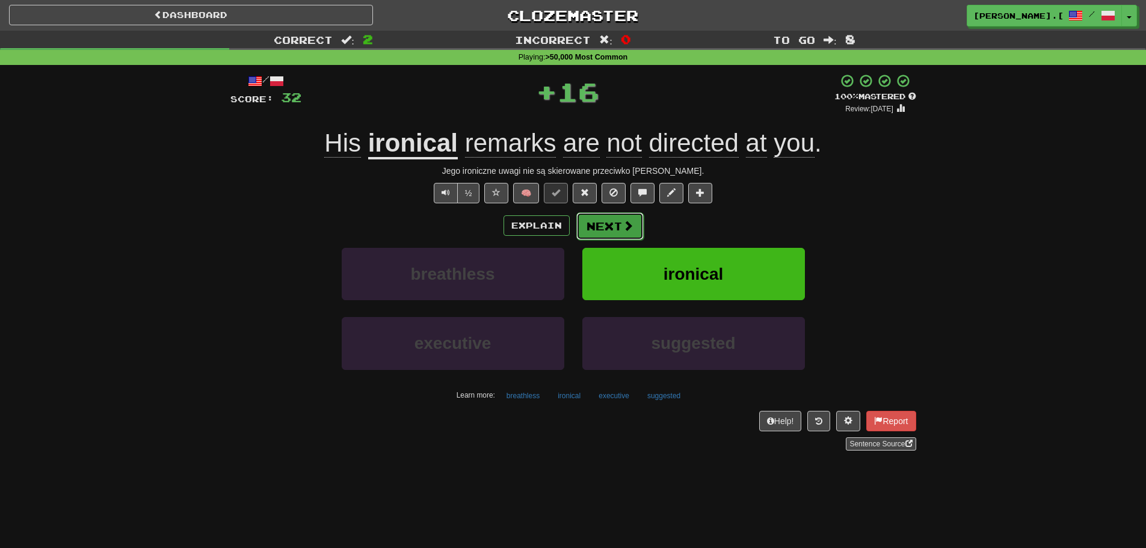
click at [609, 226] on button "Next" at bounding box center [609, 226] width 67 height 28
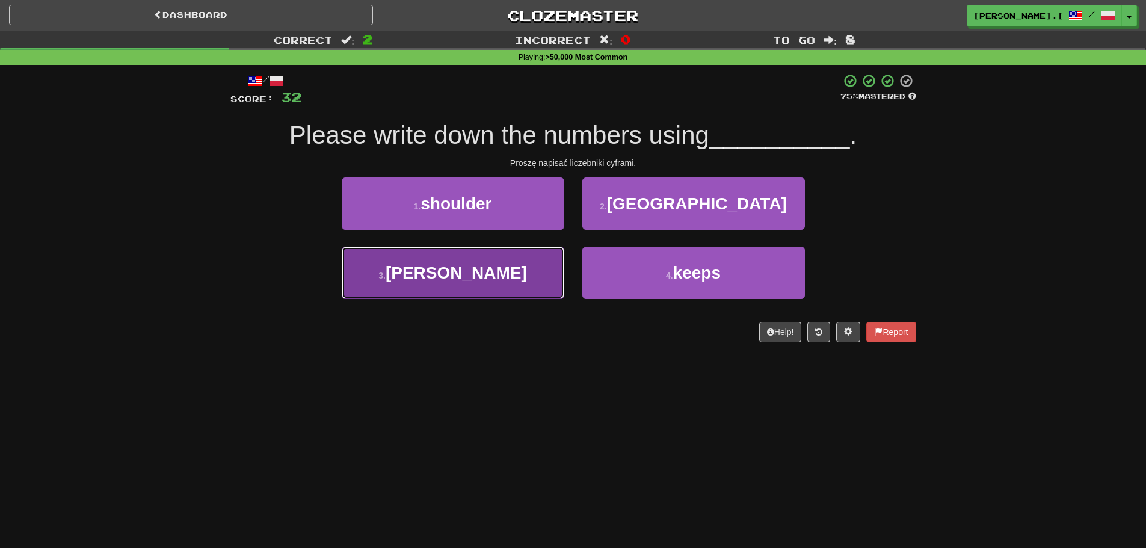
click at [508, 278] on button "3 . cyphers" at bounding box center [453, 273] width 223 height 52
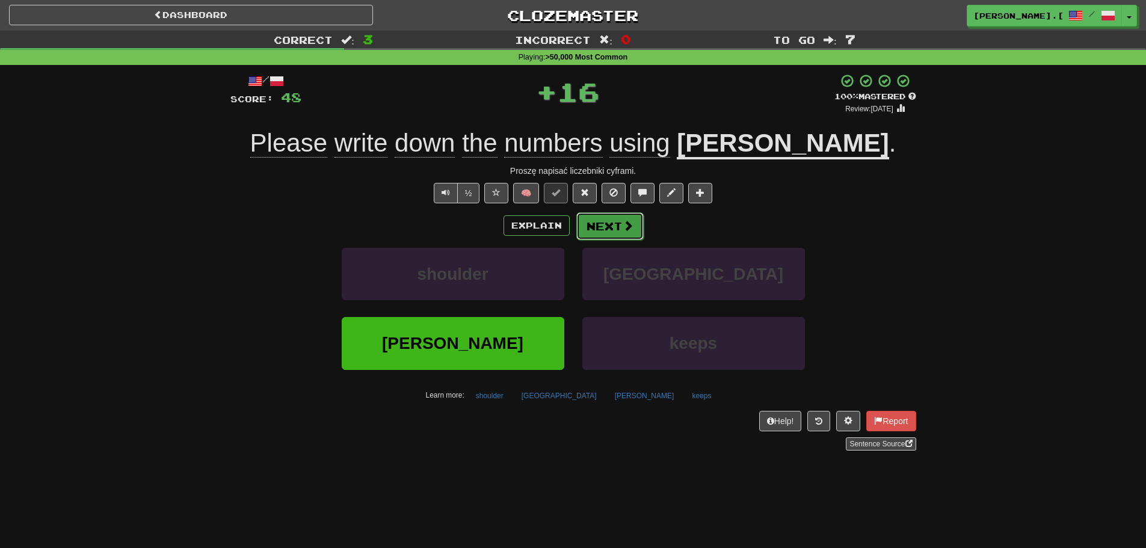
click at [638, 221] on button "Next" at bounding box center [609, 226] width 67 height 28
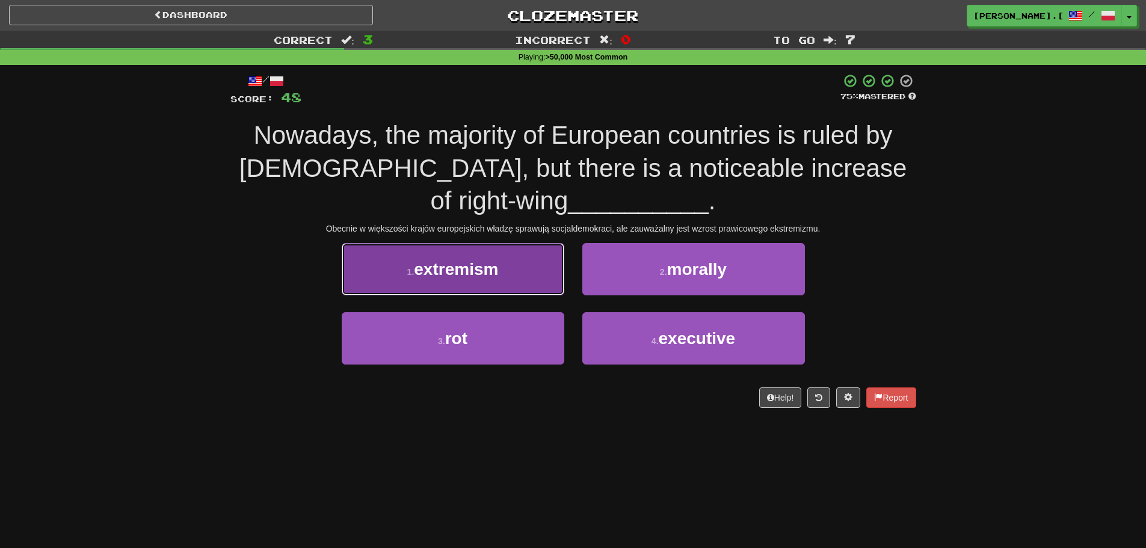
click at [474, 282] on button "1 . extremism" at bounding box center [453, 269] width 223 height 52
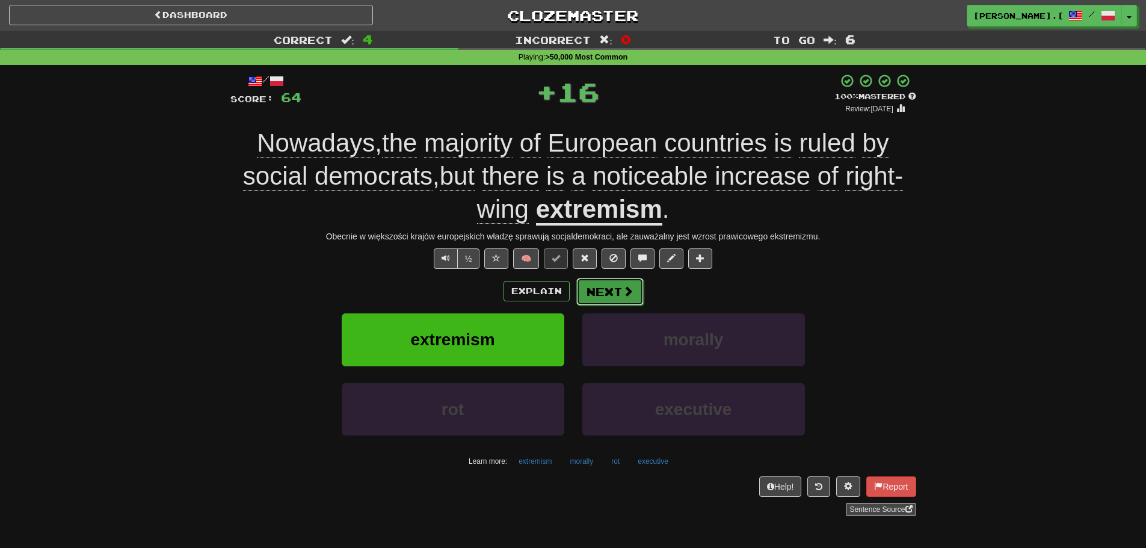
click at [582, 293] on button "Next" at bounding box center [609, 292] width 67 height 28
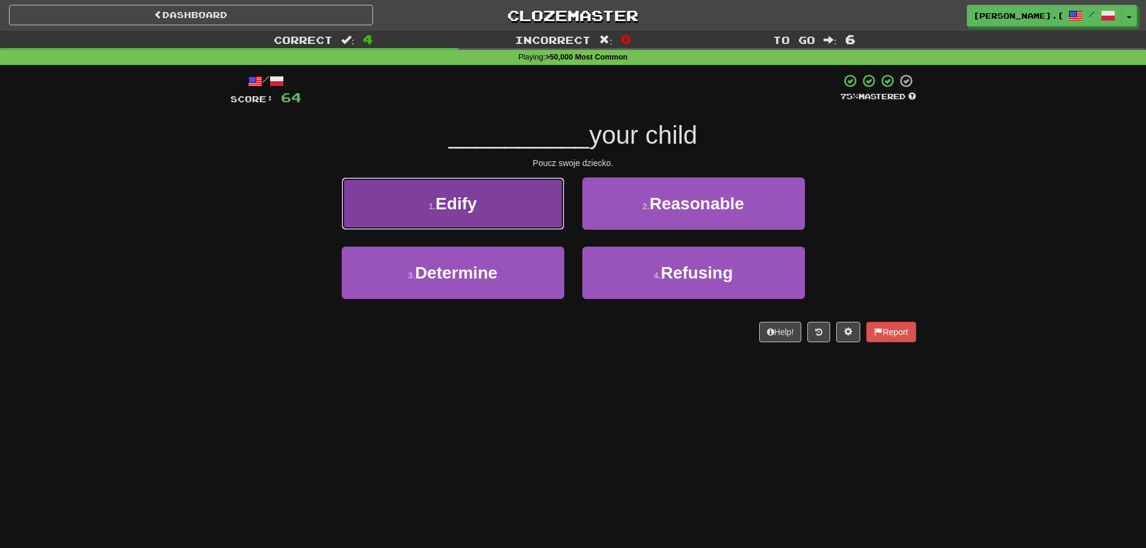
click at [464, 219] on button "1 . Edify" at bounding box center [453, 203] width 223 height 52
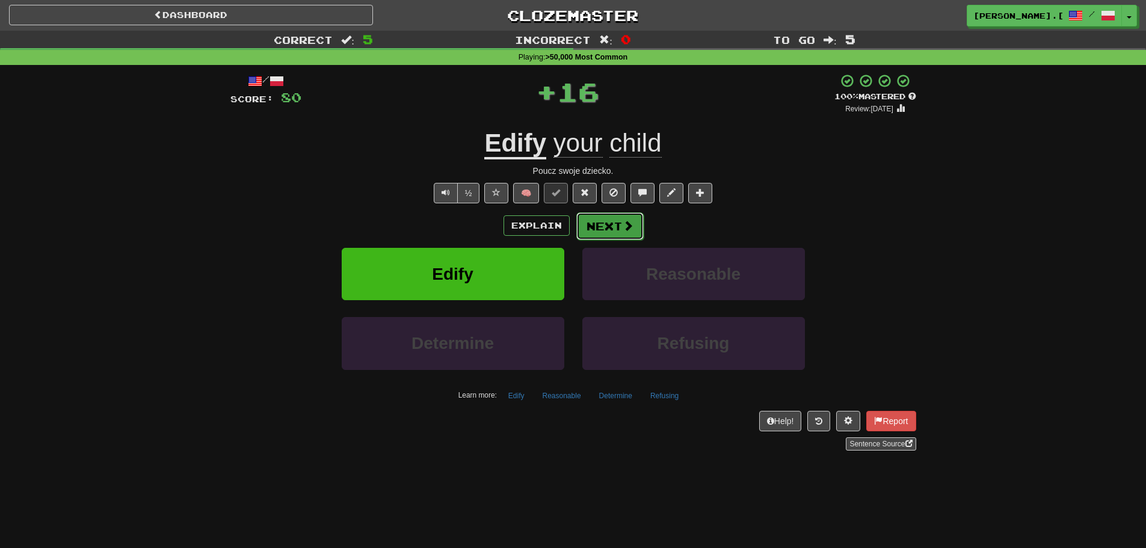
click at [604, 224] on button "Next" at bounding box center [609, 226] width 67 height 28
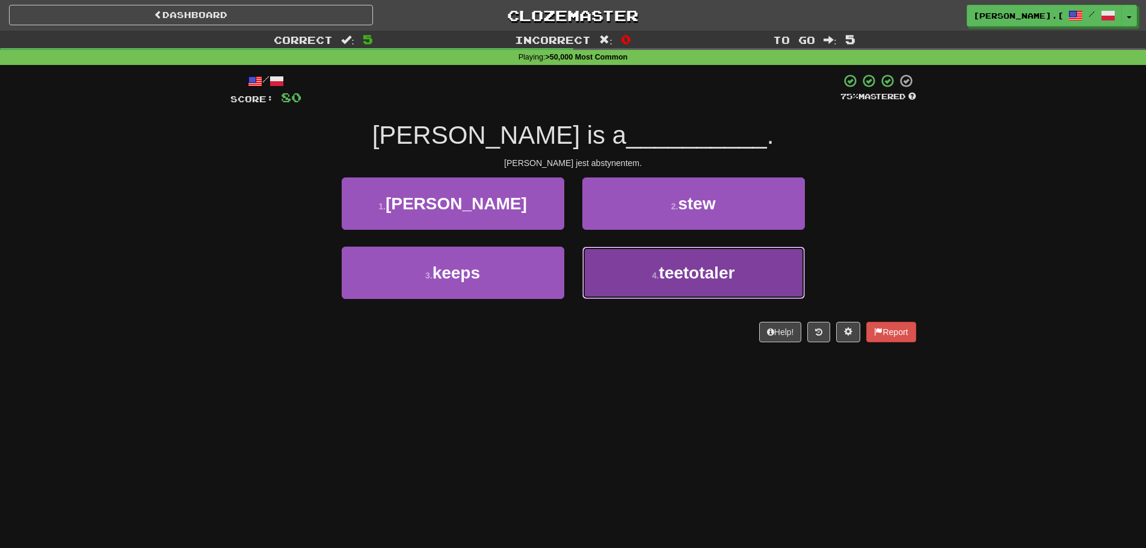
click at [656, 285] on button "4 . teetotaler" at bounding box center [693, 273] width 223 height 52
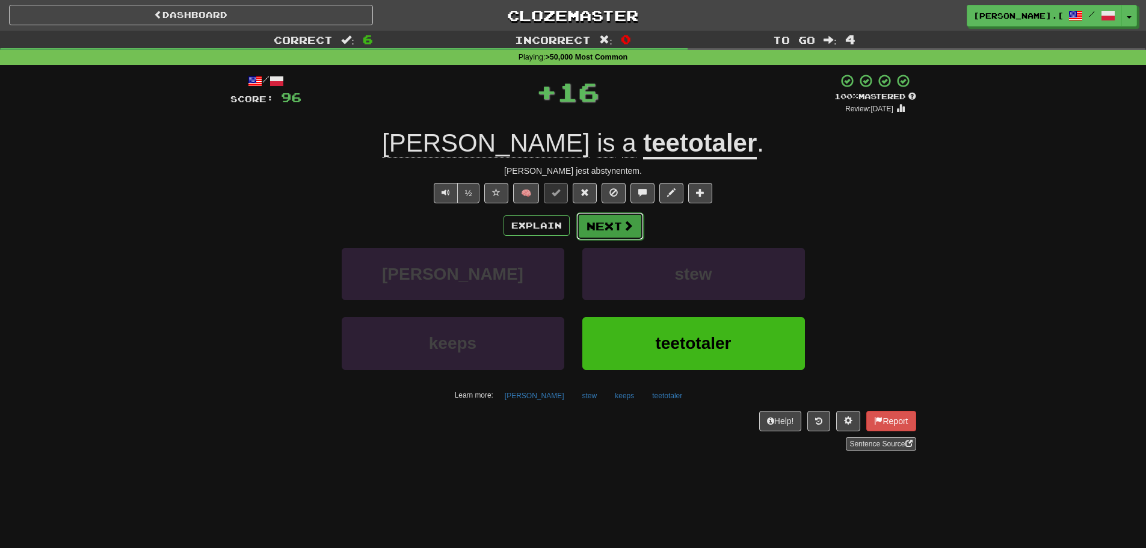
click at [618, 225] on button "Next" at bounding box center [609, 226] width 67 height 28
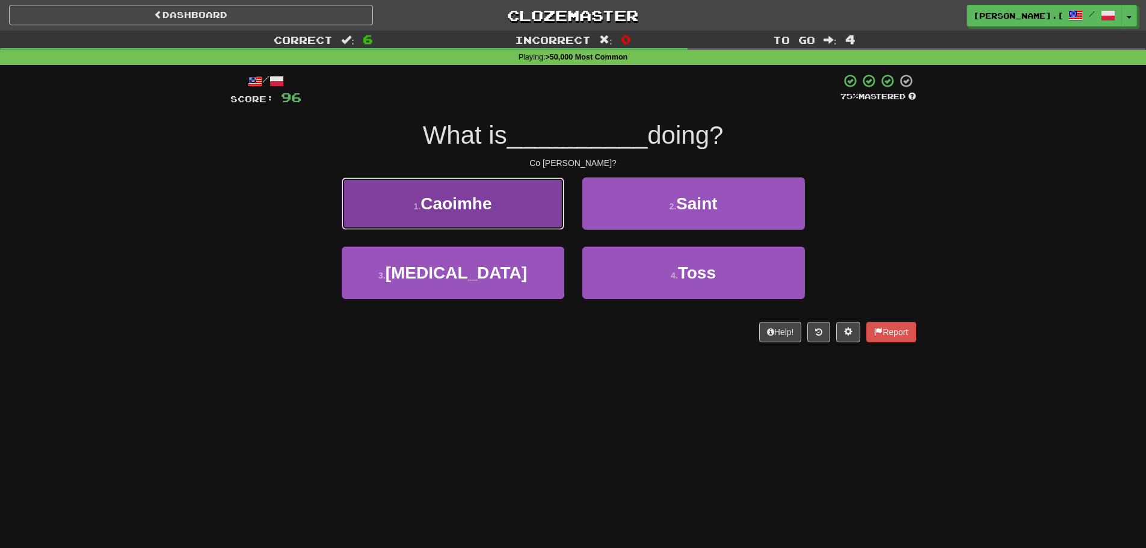
click at [458, 218] on button "1 . Caoimhe" at bounding box center [453, 203] width 223 height 52
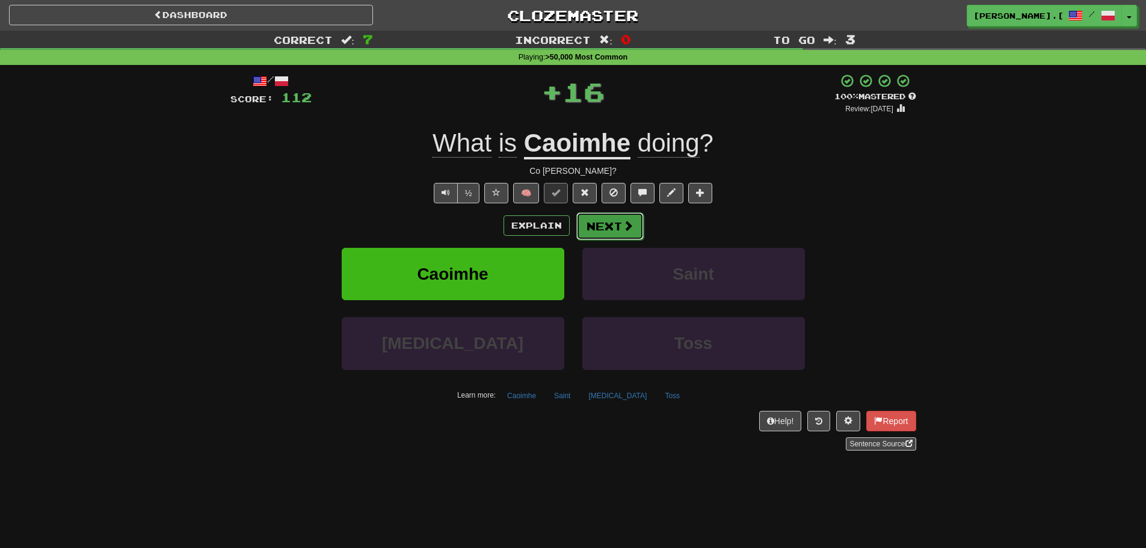
click at [604, 224] on button "Next" at bounding box center [609, 226] width 67 height 28
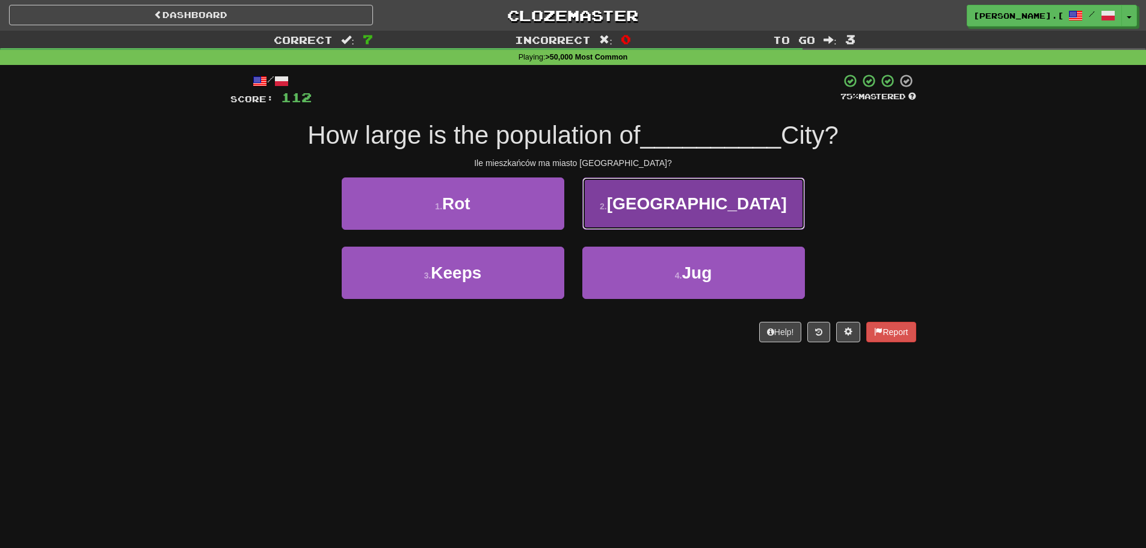
click at [677, 214] on button "2 . Shizuoka" at bounding box center [693, 203] width 223 height 52
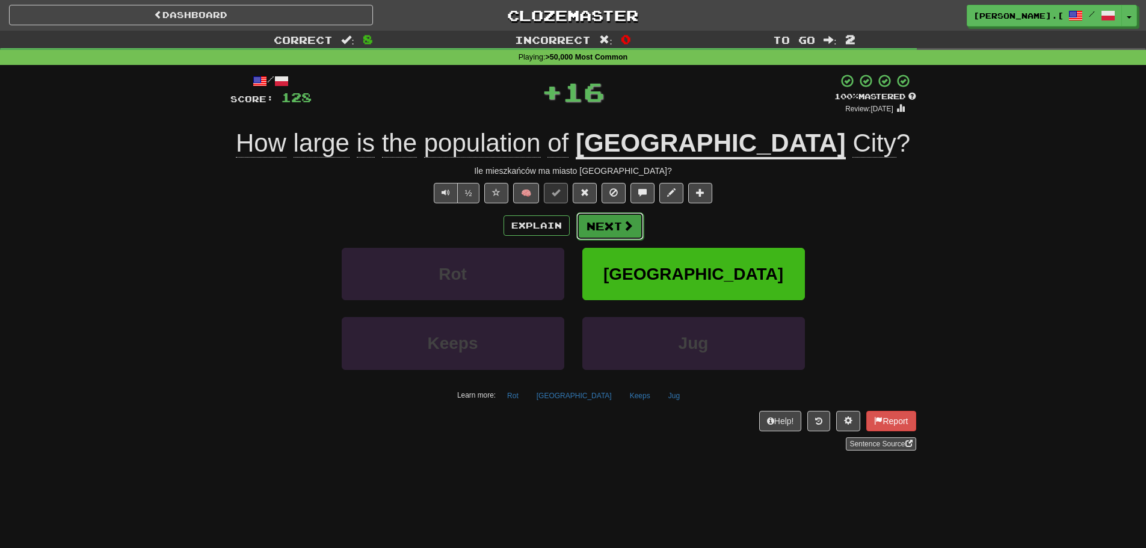
click at [617, 231] on button "Next" at bounding box center [609, 226] width 67 height 28
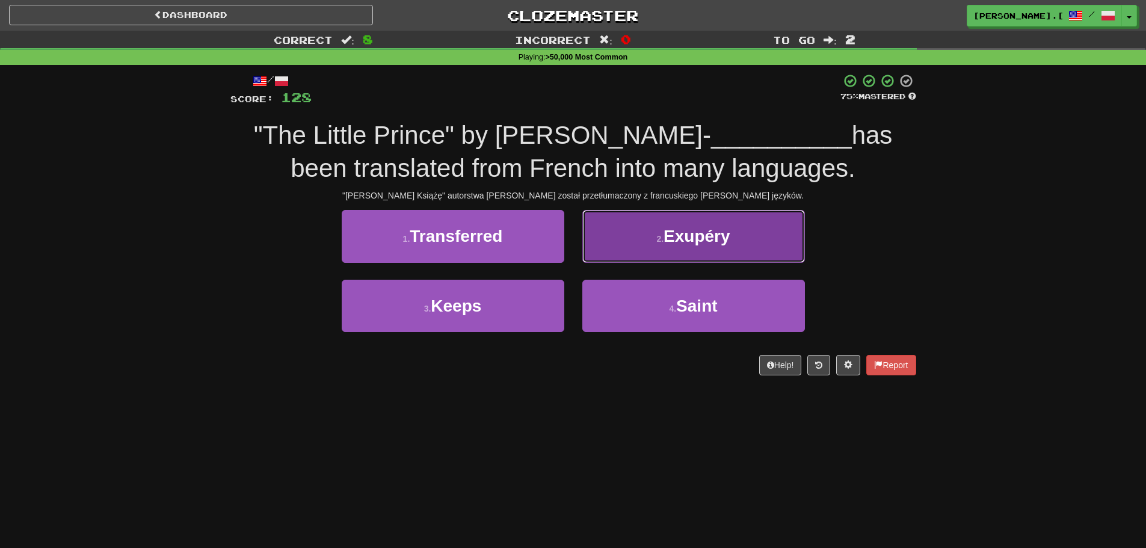
click at [687, 242] on span "Exupéry" at bounding box center [697, 236] width 67 height 19
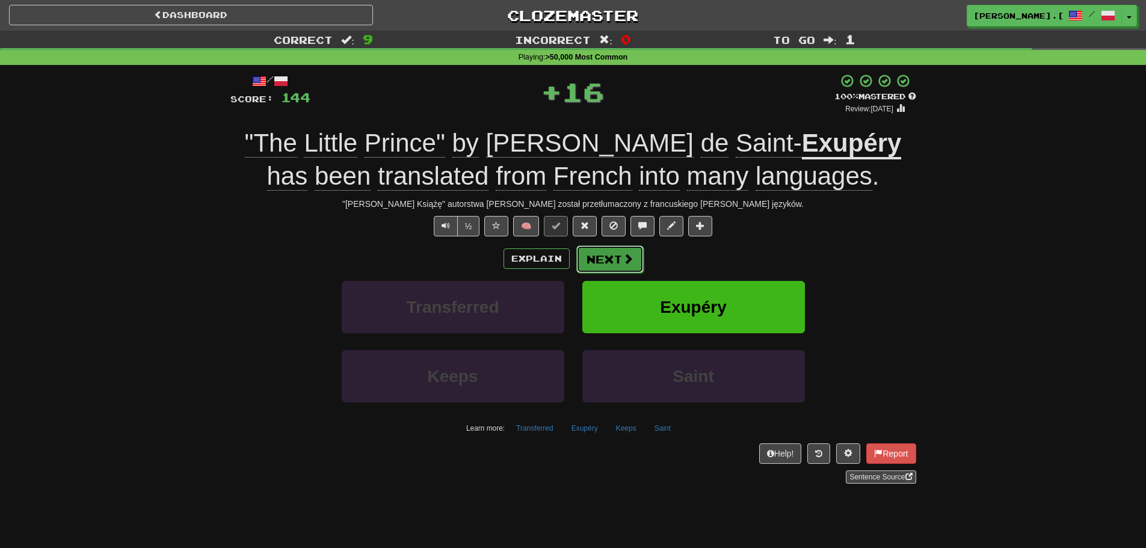
click at [635, 258] on button "Next" at bounding box center [609, 259] width 67 height 28
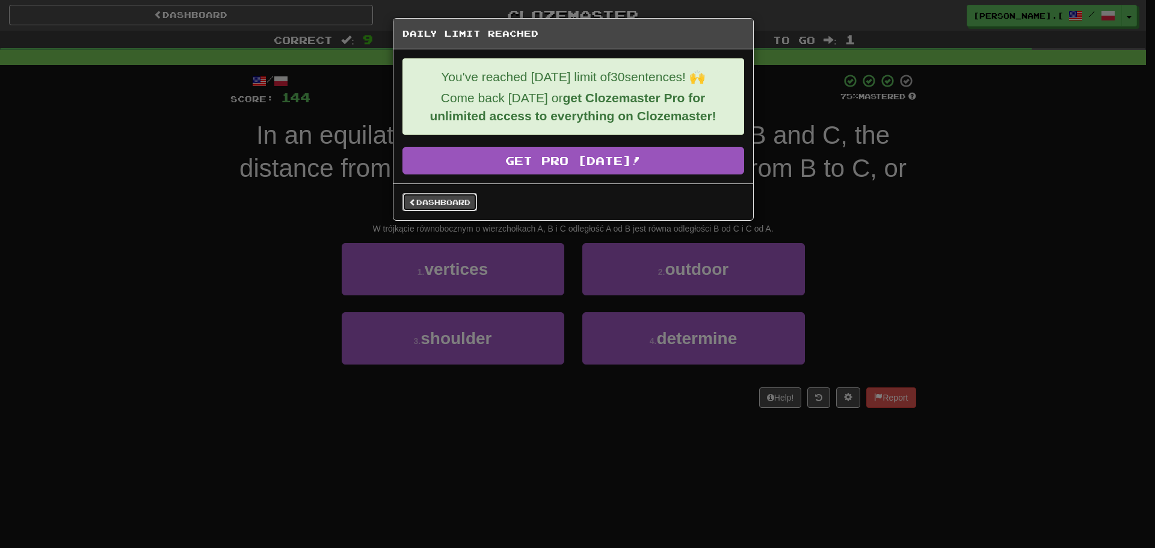
click at [451, 200] on link "Dashboard" at bounding box center [440, 202] width 75 height 18
